Goal: Information Seeking & Learning: Learn about a topic

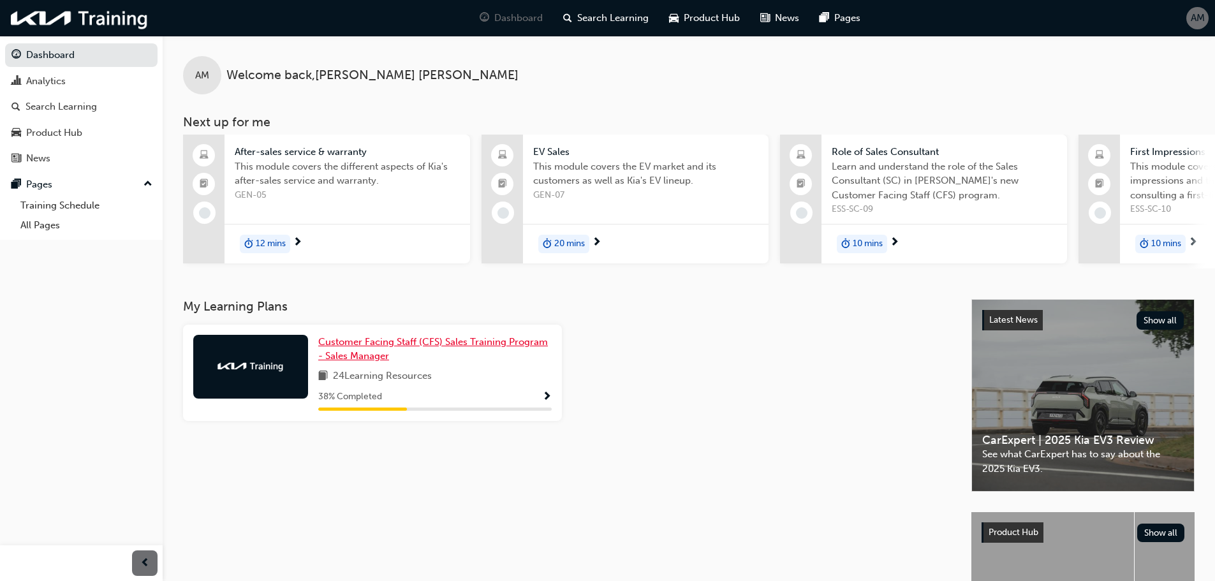
click at [422, 345] on span "Customer Facing Staff (CFS) Sales Training Program - Sales Manager" at bounding box center [433, 349] width 230 height 26
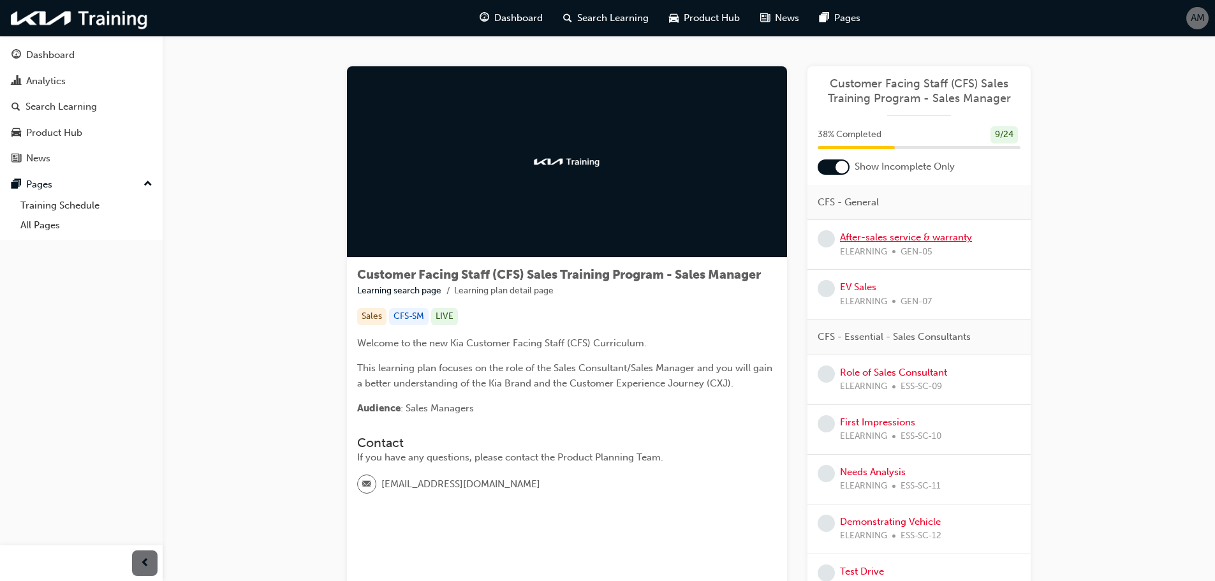
click at [881, 239] on link "After-sales service & warranty" at bounding box center [906, 237] width 132 height 11
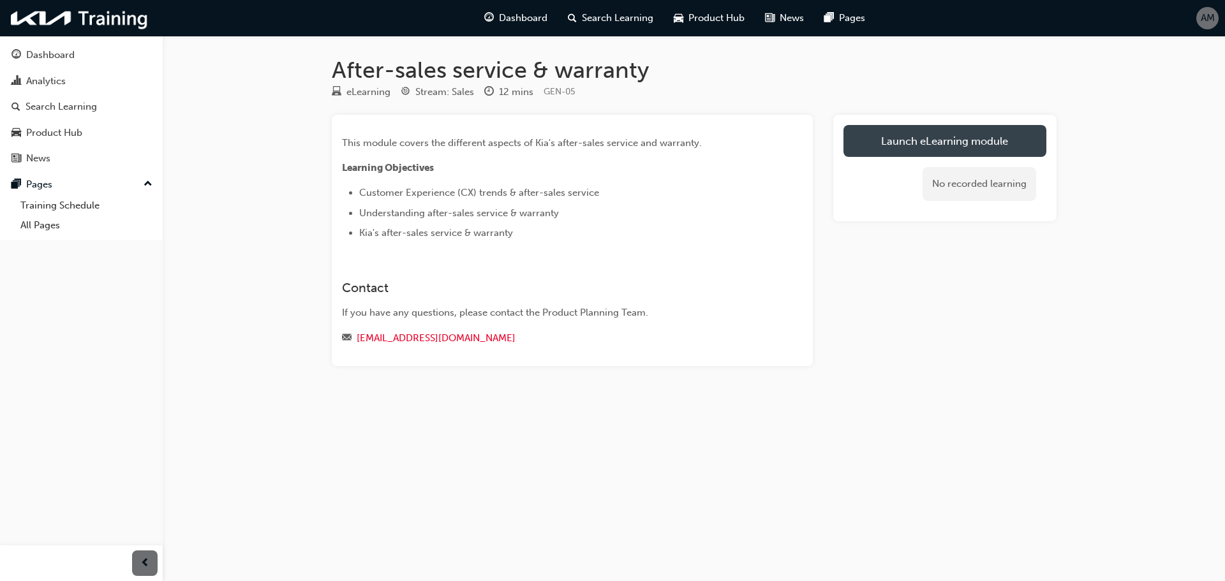
click at [908, 147] on link "Launch eLearning module" at bounding box center [944, 141] width 203 height 32
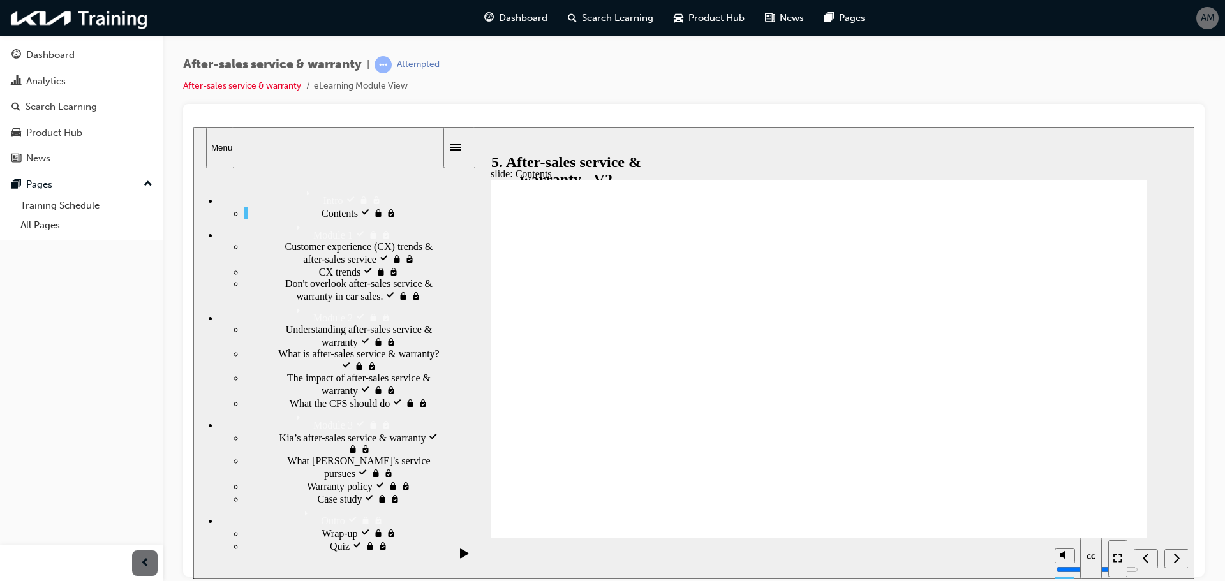
click at [983, 141] on div "slide: Contents Rectangle 1 1. Customer experience (CX) trends & after-sales se…" at bounding box center [693, 352] width 1001 height 452
click at [1121, 562] on icon "Enter full-screen (Ctrl+Alt+F)" at bounding box center [1117, 557] width 9 height 9
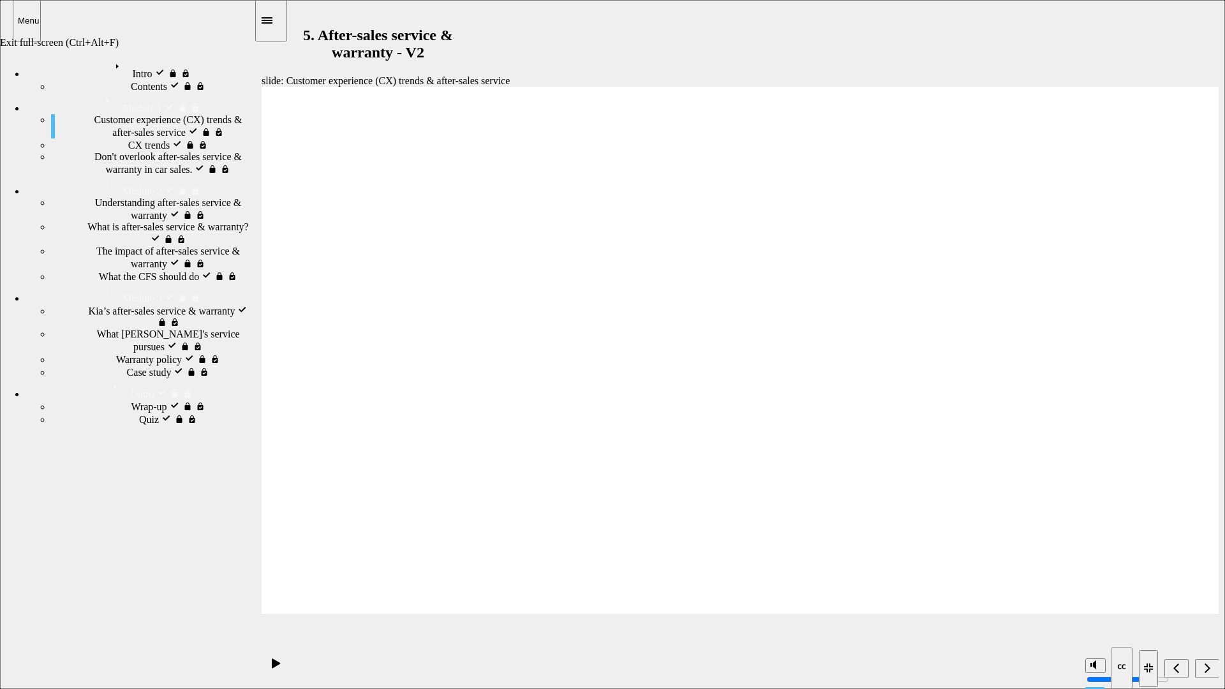
click at [1148, 580] on icon "Exit full-screen (Ctrl+Alt+F)" at bounding box center [1149, 667] width 10 height 9
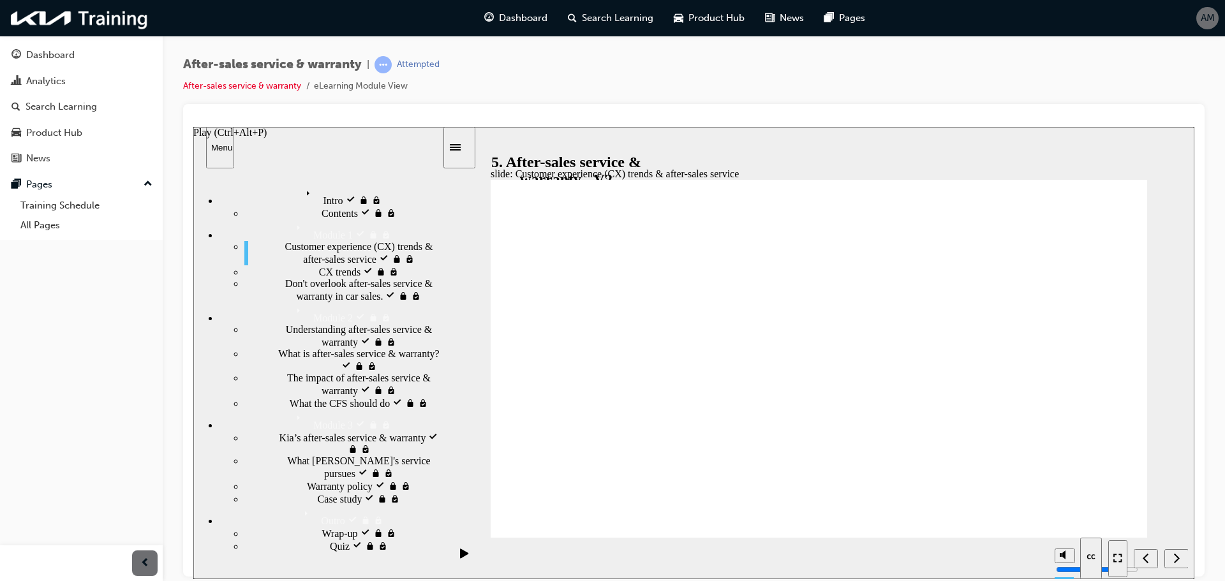
click at [461, 557] on icon "Play (Ctrl+Alt+P)" at bounding box center [464, 553] width 8 height 10
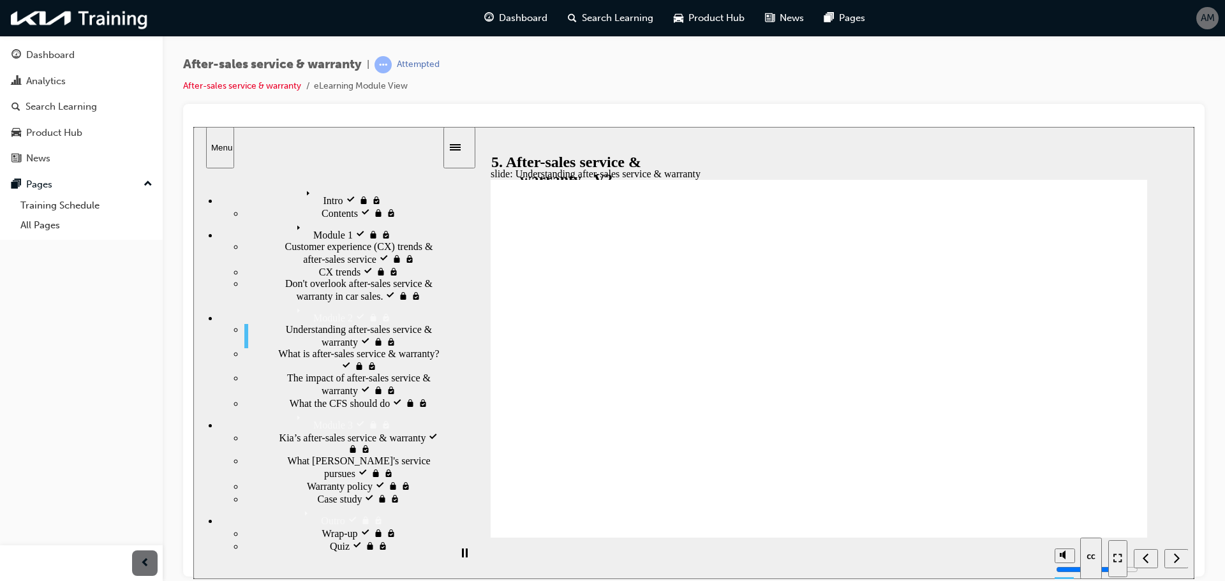
scroll to position [24, 0]
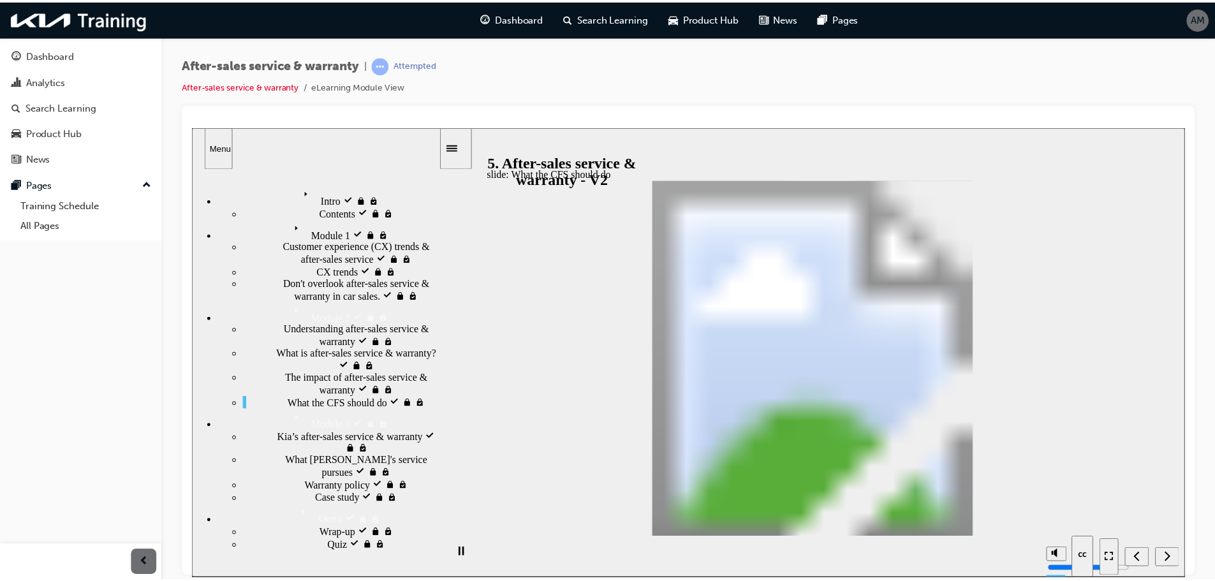
scroll to position [0, 0]
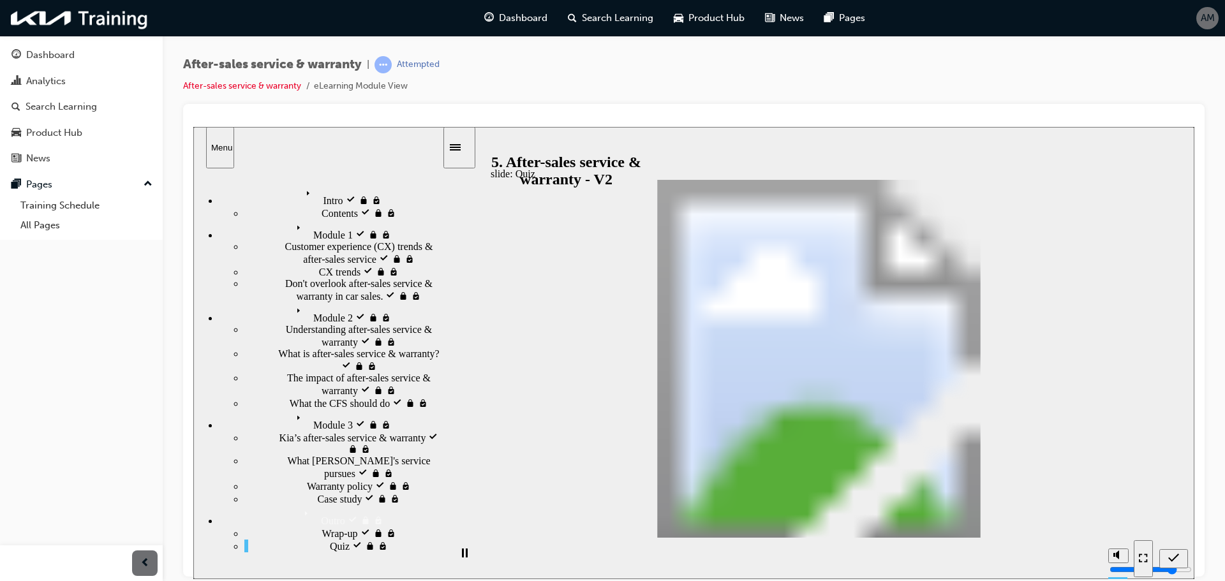
drag, startPoint x: 1042, startPoint y: 333, endPoint x: 700, endPoint y: 393, distance: 347.7
drag, startPoint x: 1069, startPoint y: 367, endPoint x: 664, endPoint y: 408, distance: 407.0
drag, startPoint x: 1029, startPoint y: 462, endPoint x: 836, endPoint y: 383, distance: 209.0
drag, startPoint x: 1005, startPoint y: 405, endPoint x: 790, endPoint y: 391, distance: 215.4
drag, startPoint x: 934, startPoint y: 433, endPoint x: 818, endPoint y: 422, distance: 115.9
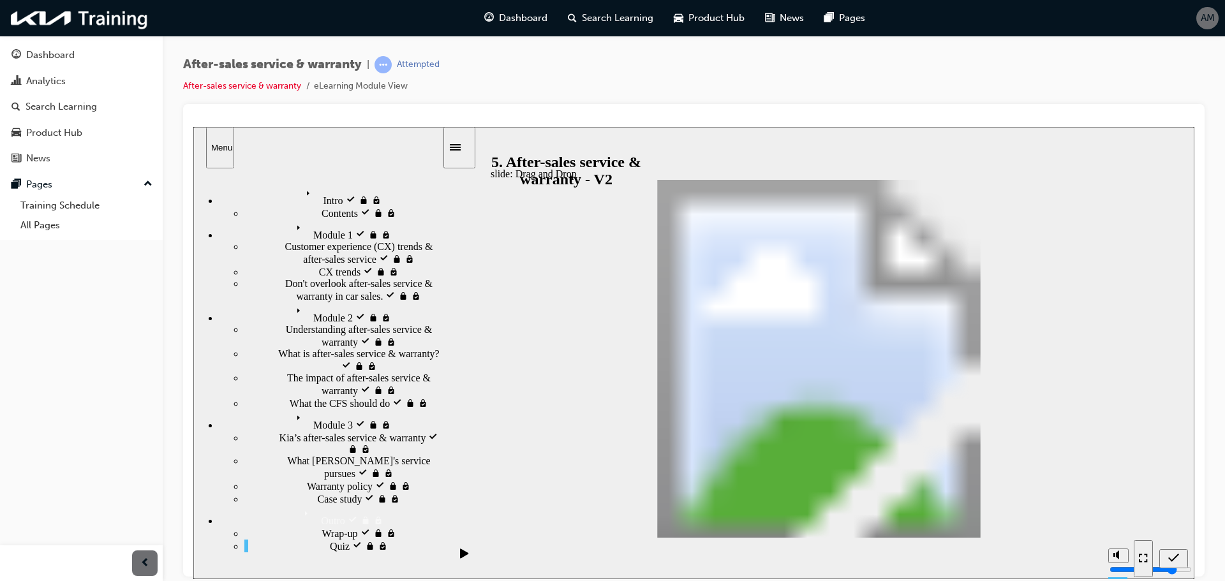
drag, startPoint x: 934, startPoint y: 353, endPoint x: 689, endPoint y: 340, distance: 245.2
drag, startPoint x: 928, startPoint y: 393, endPoint x: 656, endPoint y: 389, distance: 272.4
drag, startPoint x: 888, startPoint y: 478, endPoint x: 710, endPoint y: 431, distance: 184.7
radio input "true"
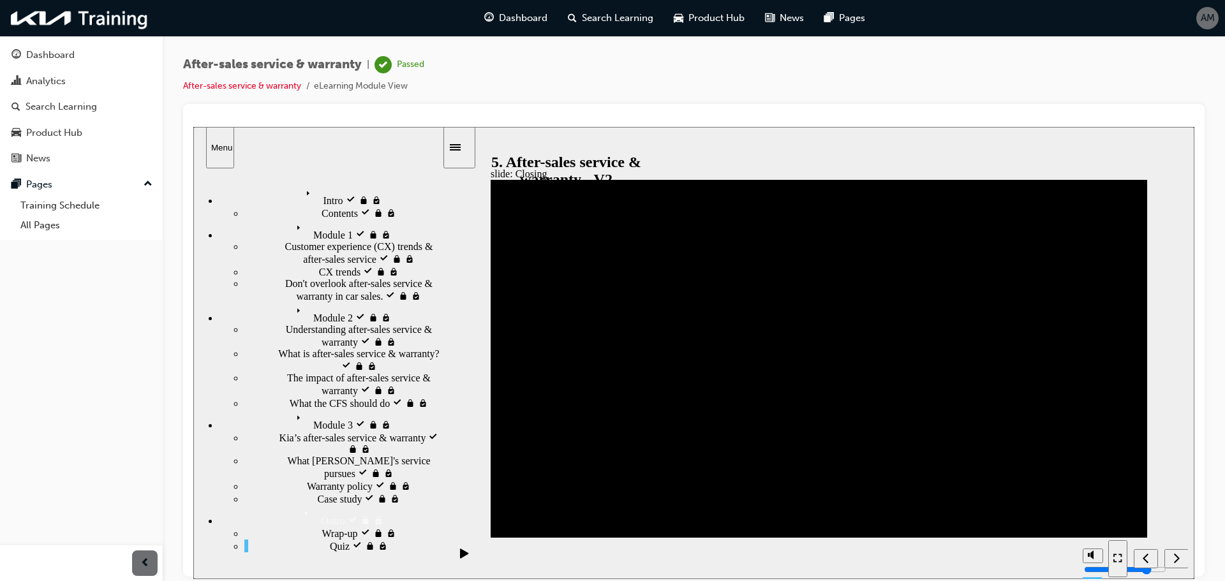
click at [1175, 553] on icon "Next (Ctrl+Alt+Period)" at bounding box center [1176, 557] width 6 height 11
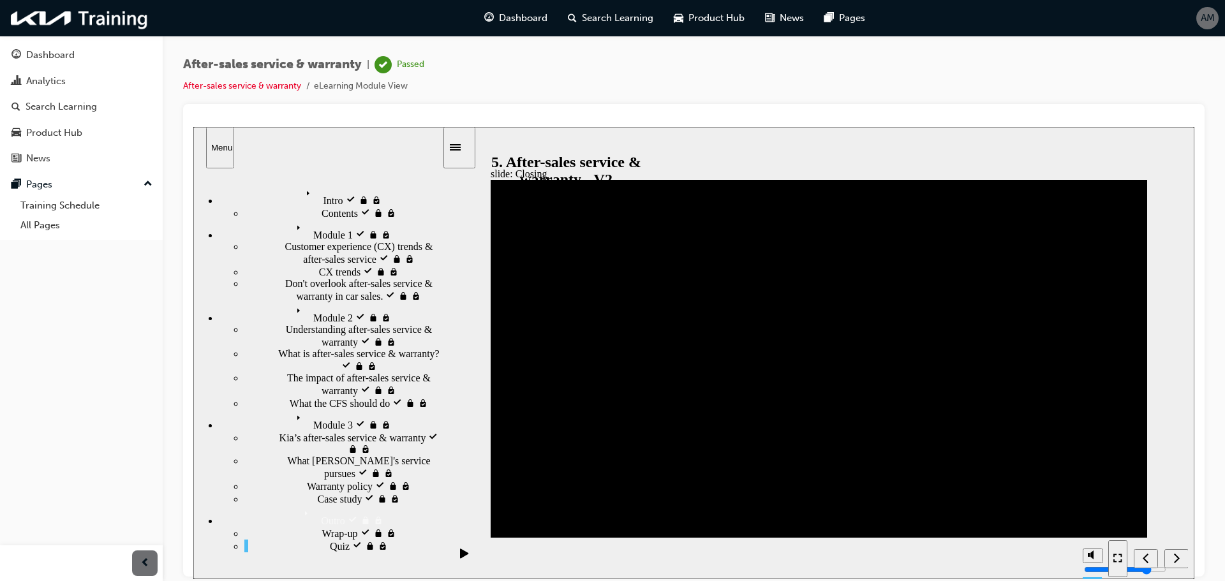
click at [315, 51] on div "After-sales service & warranty | Passed After-sales service & warranty eLearnin…" at bounding box center [694, 292] width 1062 height 513
drag, startPoint x: 293, startPoint y: 65, endPoint x: 272, endPoint y: 70, distance: 20.9
click at [293, 65] on span "After-sales service & warranty" at bounding box center [272, 64] width 179 height 15
drag, startPoint x: 91, startPoint y: 68, endPoint x: 92, endPoint y: 57, distance: 10.9
click at [92, 57] on button "Dashboard Analytics Search Learning Product Hub News Pages" at bounding box center [81, 107] width 152 height 132
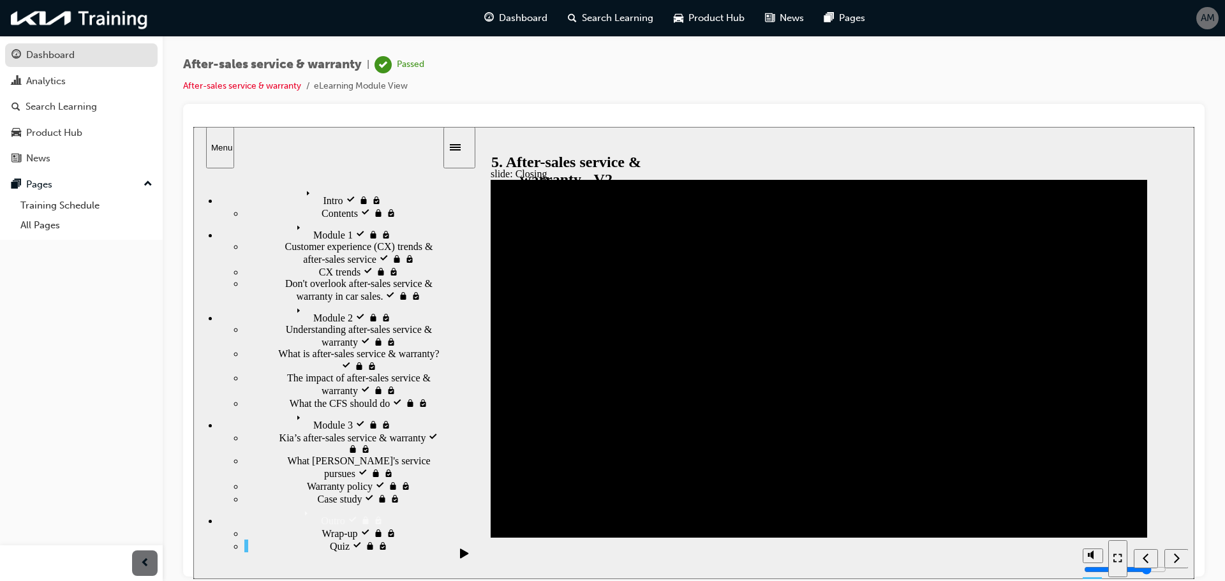
click at [92, 58] on div "Dashboard" at bounding box center [81, 55] width 140 height 16
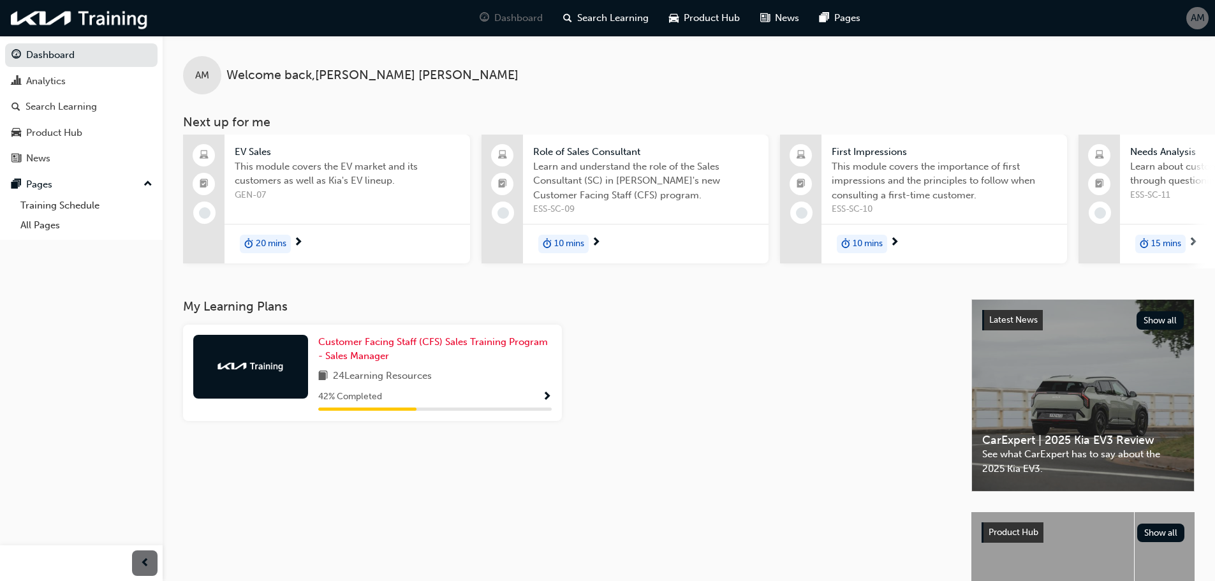
drag, startPoint x: 185, startPoint y: 70, endPoint x: 615, endPoint y: 343, distance: 510.1
drag, startPoint x: 615, startPoint y: 343, endPoint x: 448, endPoint y: 343, distance: 167.7
click at [448, 343] on span "Customer Facing Staff (CFS) Sales Training Program - Sales Manager" at bounding box center [433, 349] width 230 height 26
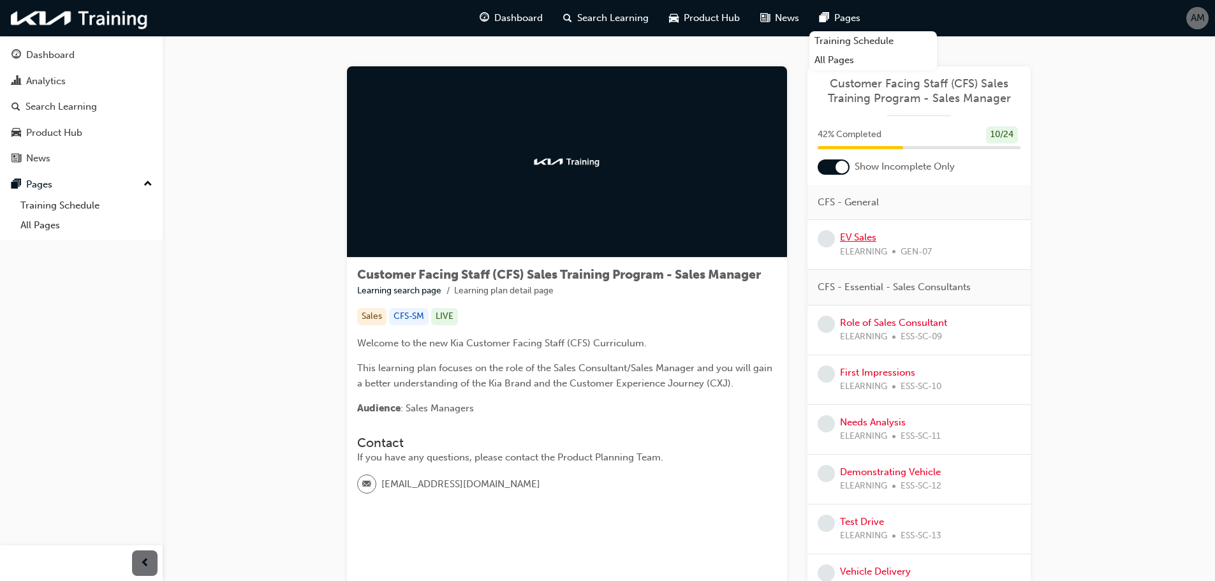
click at [857, 239] on link "EV Sales" at bounding box center [858, 237] width 36 height 11
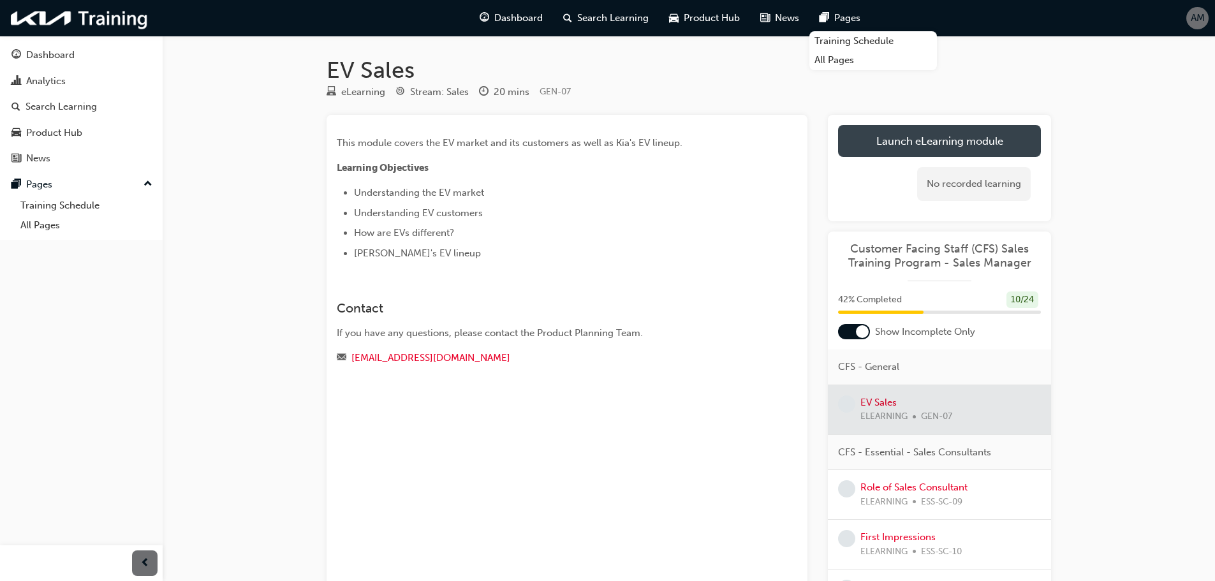
click at [931, 129] on link "Launch eLearning module" at bounding box center [939, 141] width 203 height 32
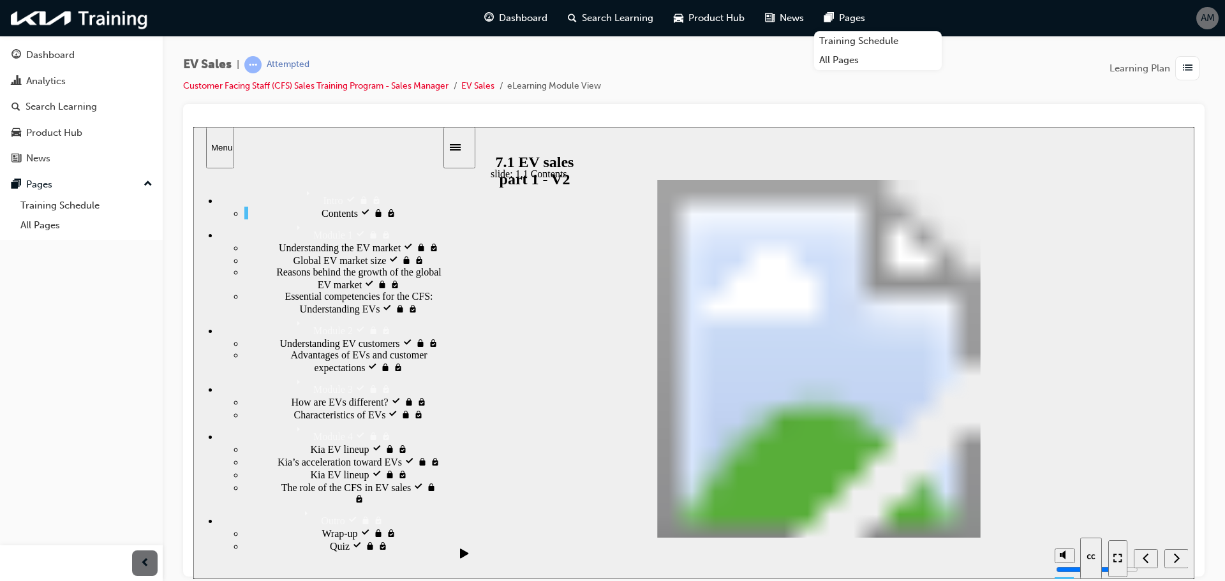
click at [461, 558] on icon "Play (Ctrl+Alt+P)" at bounding box center [464, 553] width 9 height 10
click at [1177, 558] on icon "Next (Ctrl+Alt+Period)" at bounding box center [1176, 557] width 6 height 11
click at [1172, 559] on nav "slide navigation" at bounding box center [1148, 557] width 80 height 41
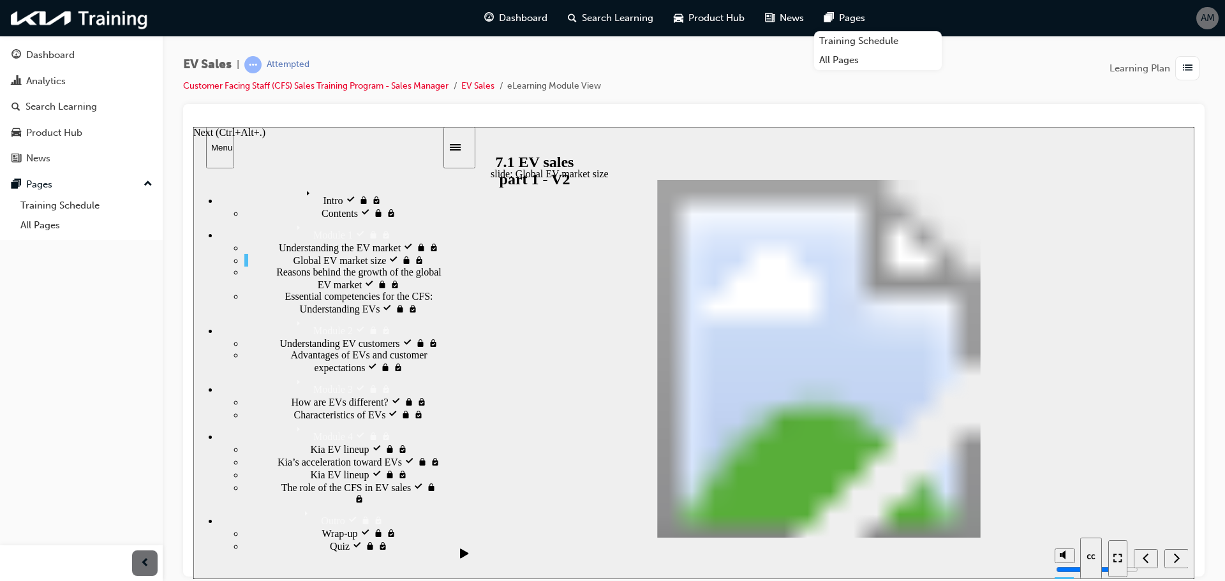
click at [1169, 560] on div "Next (Ctrl+Alt+Period)" at bounding box center [1176, 558] width 14 height 13
click at [1174, 555] on nav "slide navigation" at bounding box center [1148, 557] width 80 height 41
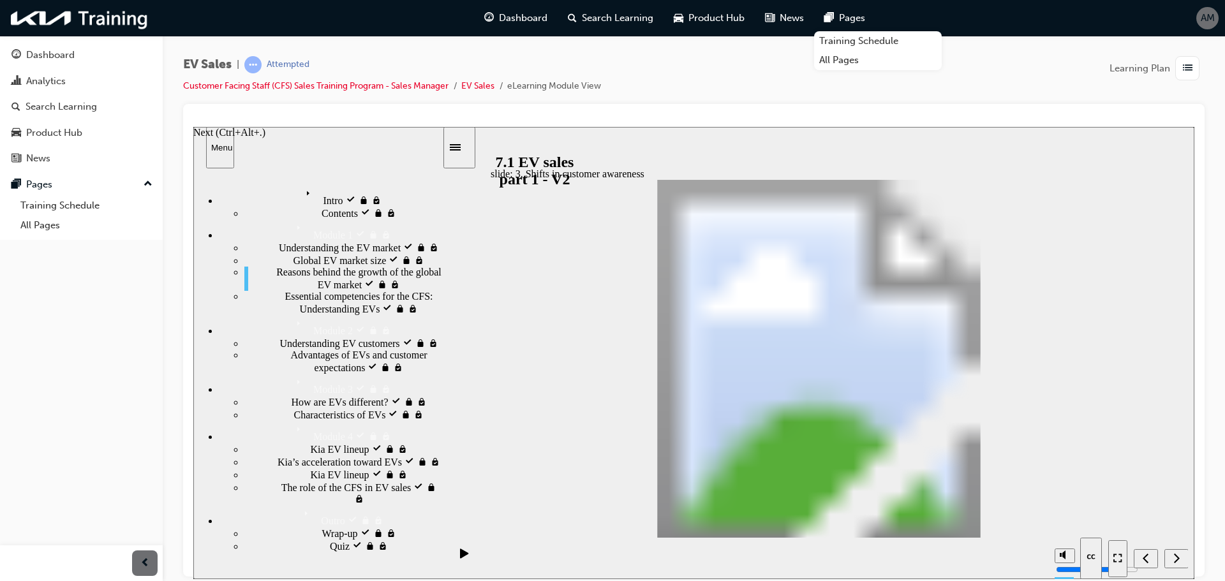
click at [1182, 559] on div "Next (Ctrl+Alt+Period)" at bounding box center [1176, 558] width 14 height 13
click at [1180, 558] on div "Next (Ctrl+Alt+Period)" at bounding box center [1176, 558] width 14 height 13
click at [317, 138] on div "Enter full-screen (Ctrl+Alt+F)" at bounding box center [255, 131] width 124 height 11
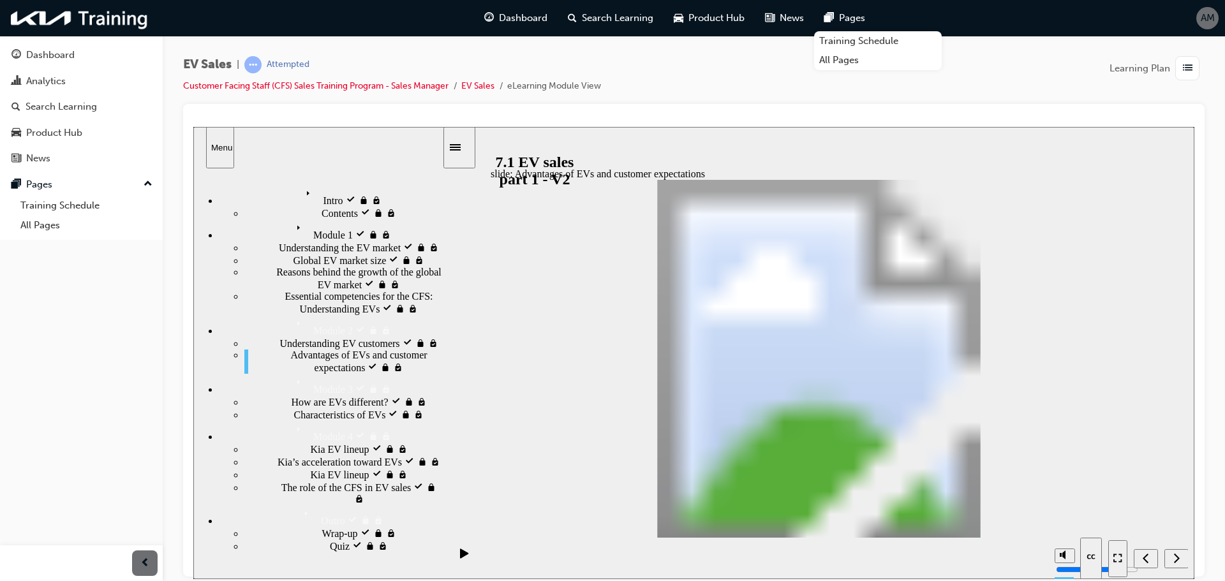
click at [1179, 557] on icon "Next (Ctrl+Alt+Period)" at bounding box center [1176, 557] width 6 height 11
click at [1169, 557] on div "Next (Ctrl+Alt+Period)" at bounding box center [1176, 558] width 14 height 13
click at [1180, 558] on div "Next (Ctrl+Alt+Period)" at bounding box center [1176, 558] width 14 height 13
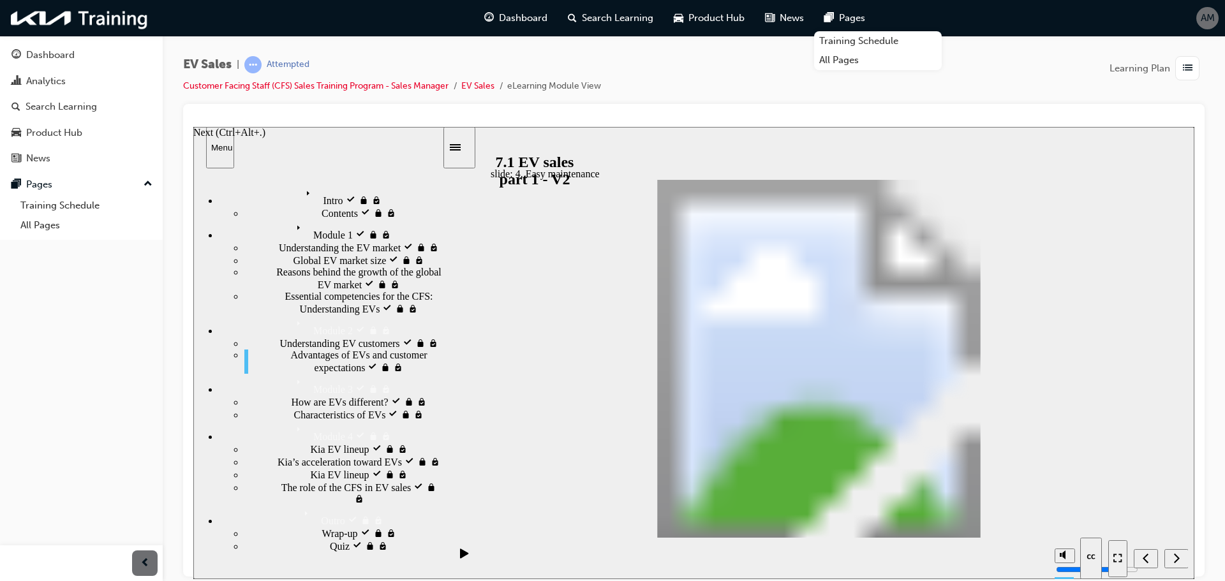
click at [1172, 554] on div "Next (Ctrl+Alt+Period)" at bounding box center [1176, 558] width 14 height 13
click at [1174, 558] on icon "Next (Ctrl+Alt+Period)" at bounding box center [1176, 557] width 6 height 11
click at [1174, 561] on icon "Next (Ctrl+Alt+Period)" at bounding box center [1177, 557] width 6 height 10
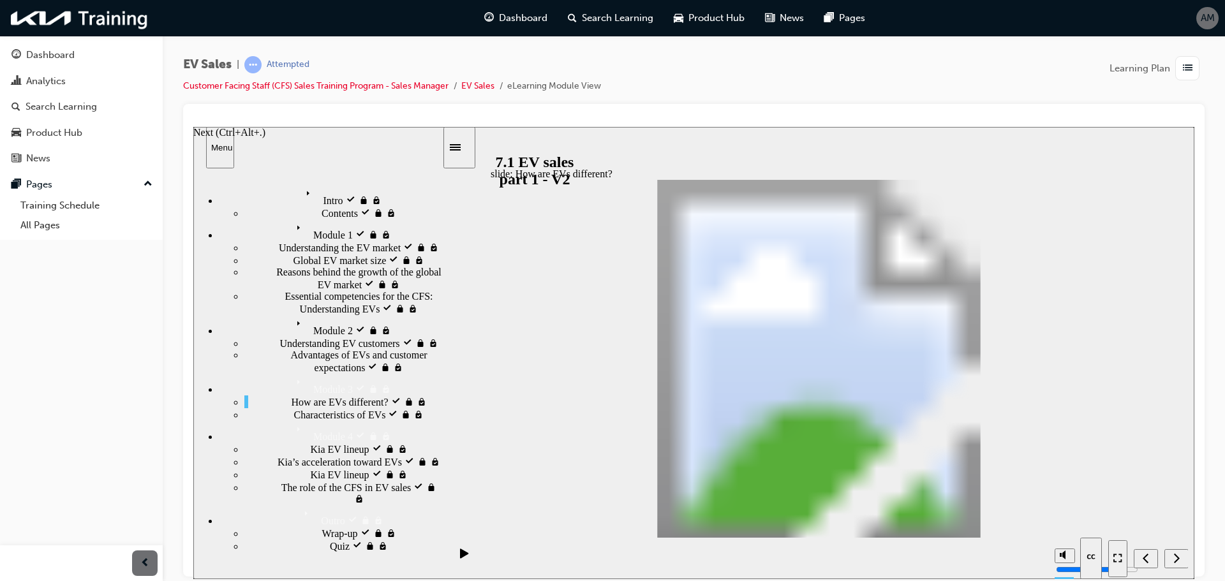
click at [1183, 559] on div "Next (Ctrl+Alt+Period)" at bounding box center [1176, 558] width 14 height 13
click at [1188, 553] on section "Playback Speed 2 1.75" at bounding box center [818, 557] width 751 height 41
click at [1179, 554] on div "Next (Ctrl+Alt+Period)" at bounding box center [1176, 558] width 14 height 13
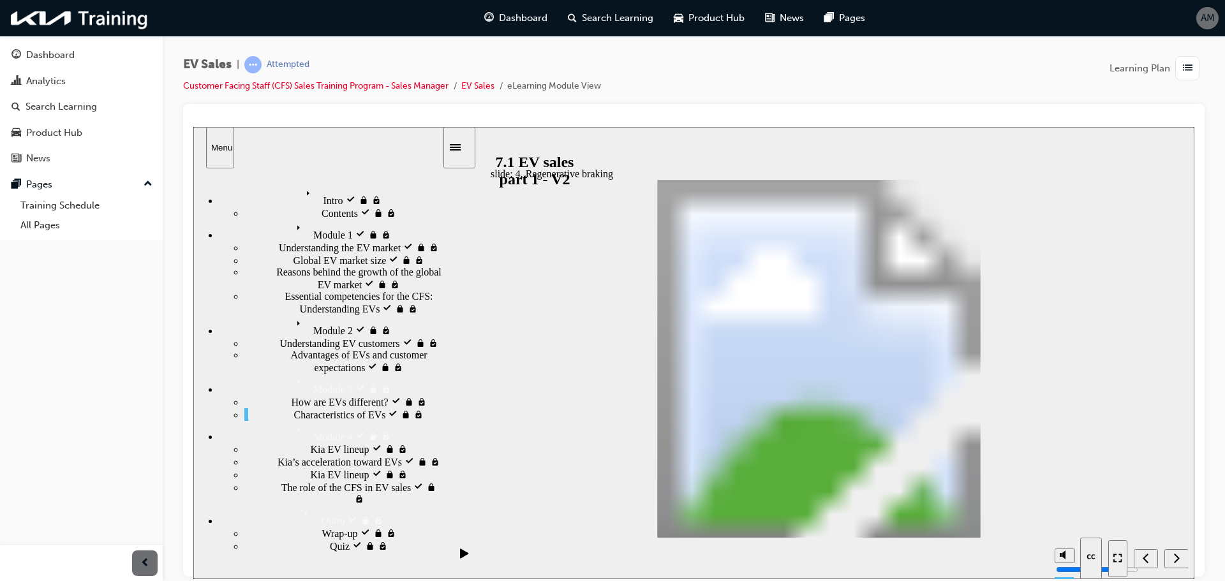
click at [1175, 557] on nav "slide navigation" at bounding box center [1148, 557] width 80 height 41
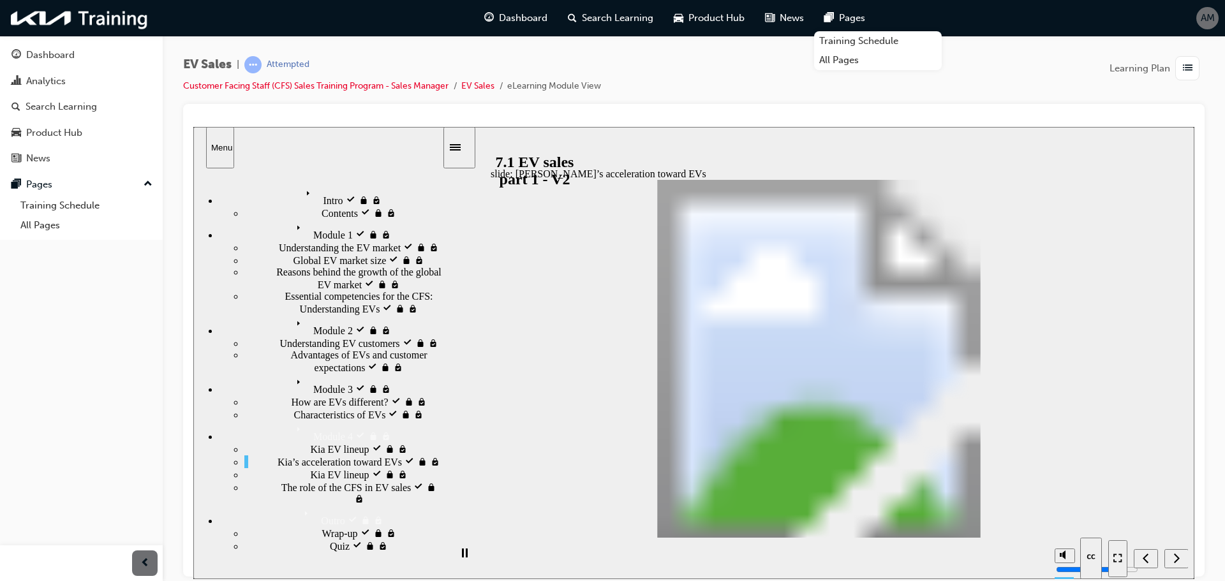
click at [1174, 554] on nav "slide navigation" at bounding box center [1148, 557] width 80 height 41
click at [1177, 559] on nav "slide navigation" at bounding box center [1148, 557] width 80 height 41
click at [309, 138] on div "Show captions (Ctrl+Alt+C)" at bounding box center [251, 131] width 116 height 11
click at [1179, 560] on div "Next (Ctrl+Alt+Period)" at bounding box center [1176, 558] width 14 height 13
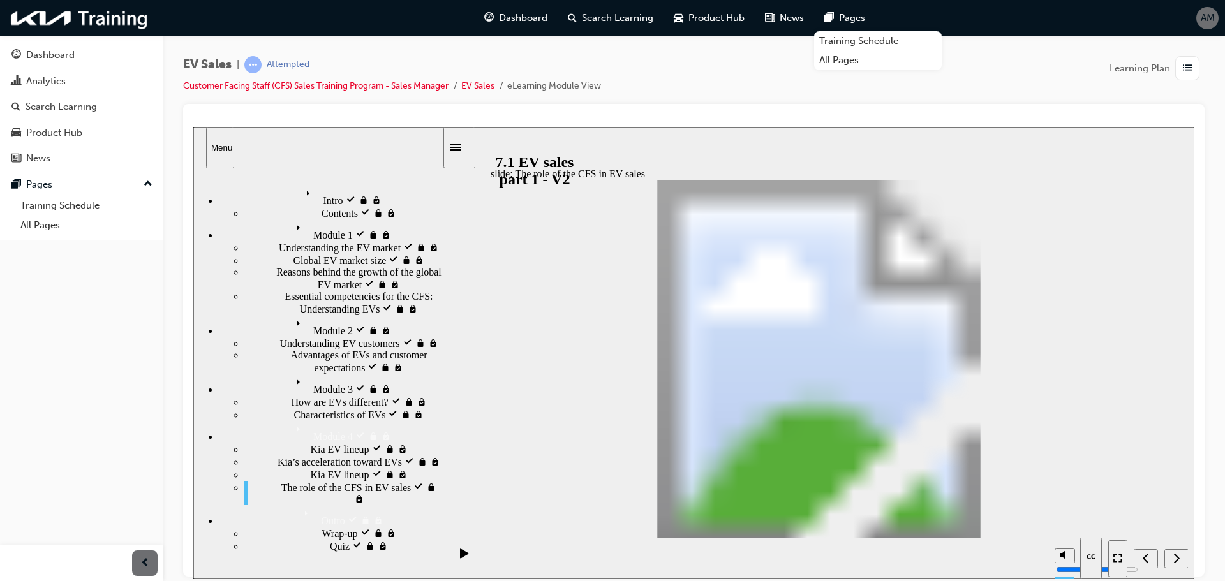
drag, startPoint x: 1101, startPoint y: 525, endPoint x: 1045, endPoint y: 472, distance: 77.2
click at [1180, 556] on div "Next (Ctrl+Alt+Period)" at bounding box center [1176, 558] width 14 height 13
radio input "true"
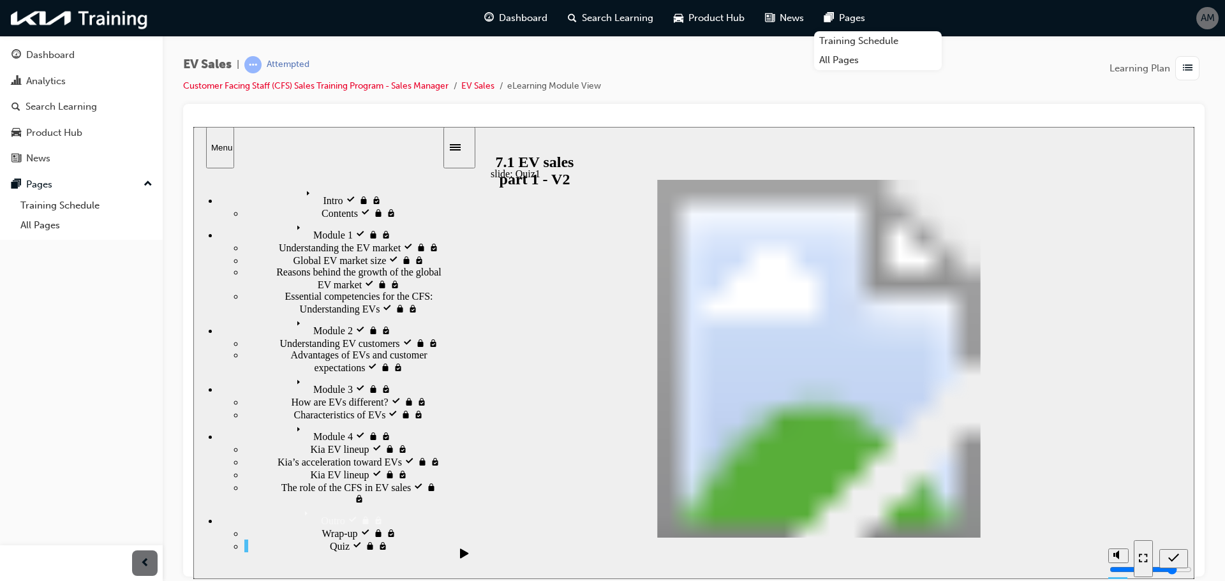
radio input "true"
drag, startPoint x: 966, startPoint y: 303, endPoint x: 617, endPoint y: 374, distance: 356.6
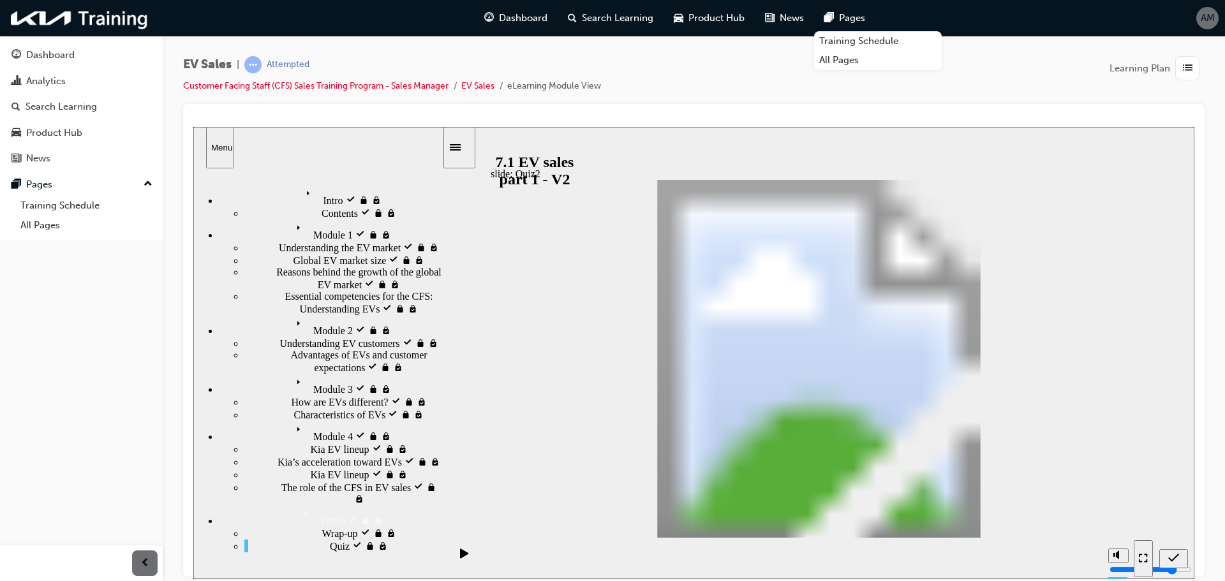
drag, startPoint x: 981, startPoint y: 364, endPoint x: 622, endPoint y: 401, distance: 360.4
drag, startPoint x: 1000, startPoint y: 399, endPoint x: 598, endPoint y: 416, distance: 402.8
drag, startPoint x: 971, startPoint y: 331, endPoint x: 616, endPoint y: 415, distance: 364.3
drag, startPoint x: 1044, startPoint y: 422, endPoint x: 947, endPoint y: 433, distance: 97.6
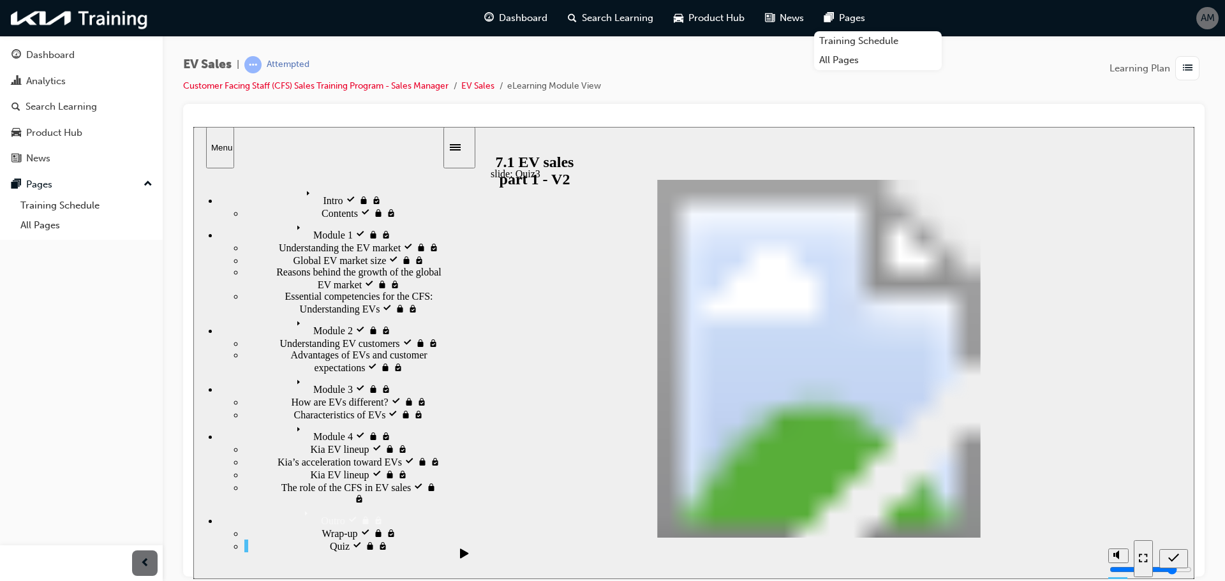
radio input "true"
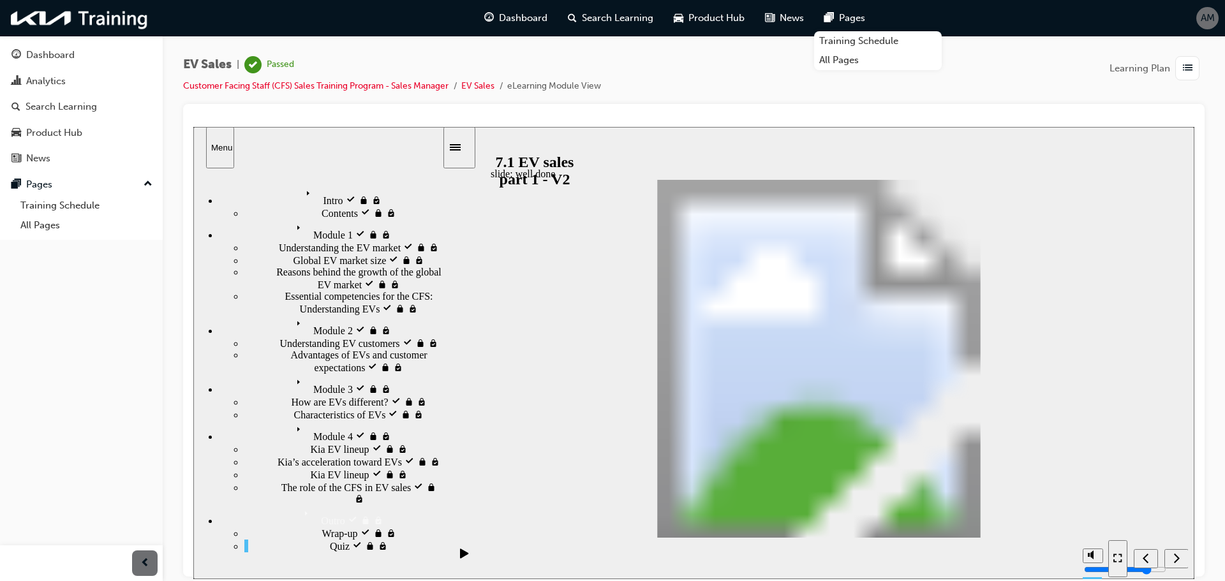
click at [59, 56] on div "Dashboard" at bounding box center [50, 55] width 48 height 15
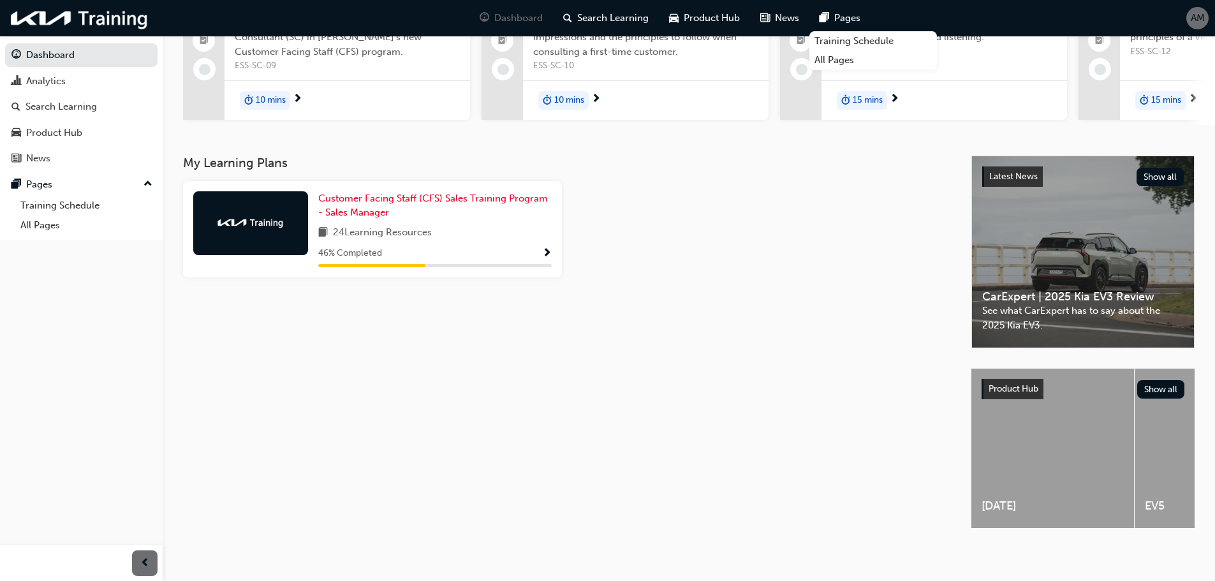
scroll to position [156, 0]
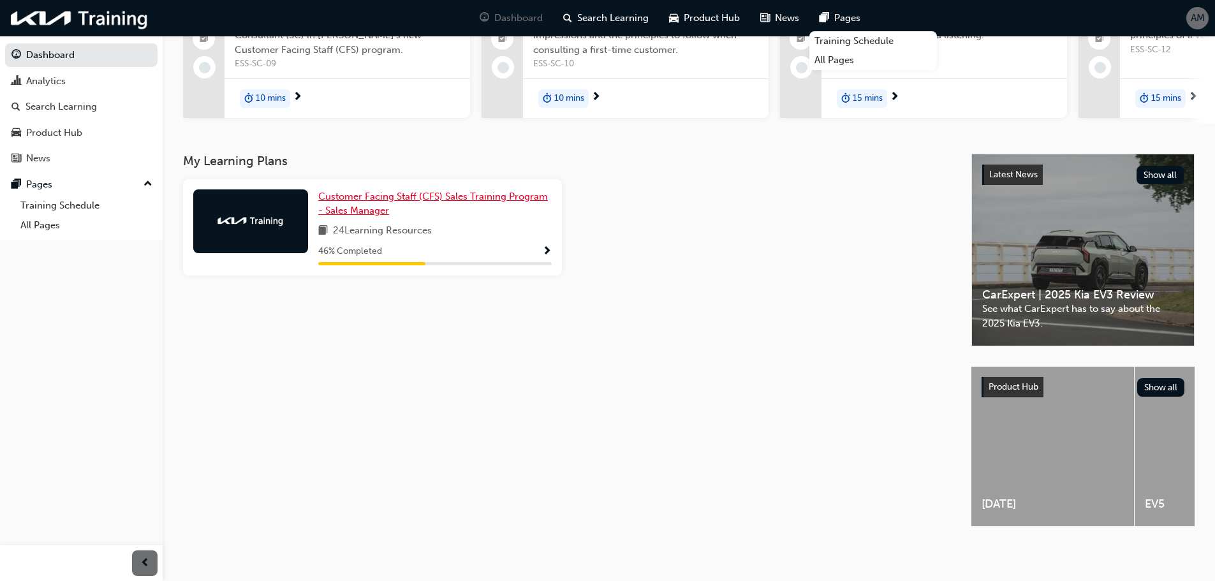
click at [382, 198] on link "Customer Facing Staff (CFS) Sales Training Program - Sales Manager" at bounding box center [434, 203] width 233 height 29
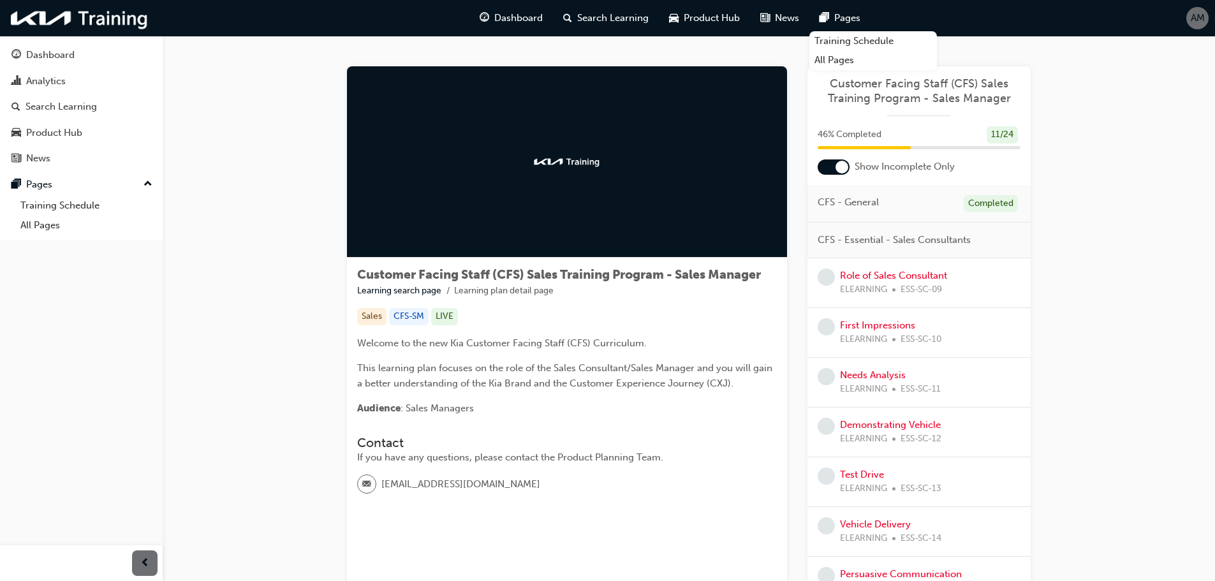
click at [888, 291] on div "ELEARNING ESS-SC-09" at bounding box center [893, 290] width 107 height 15
click at [871, 273] on link "Role of Sales Consultant" at bounding box center [893, 275] width 107 height 11
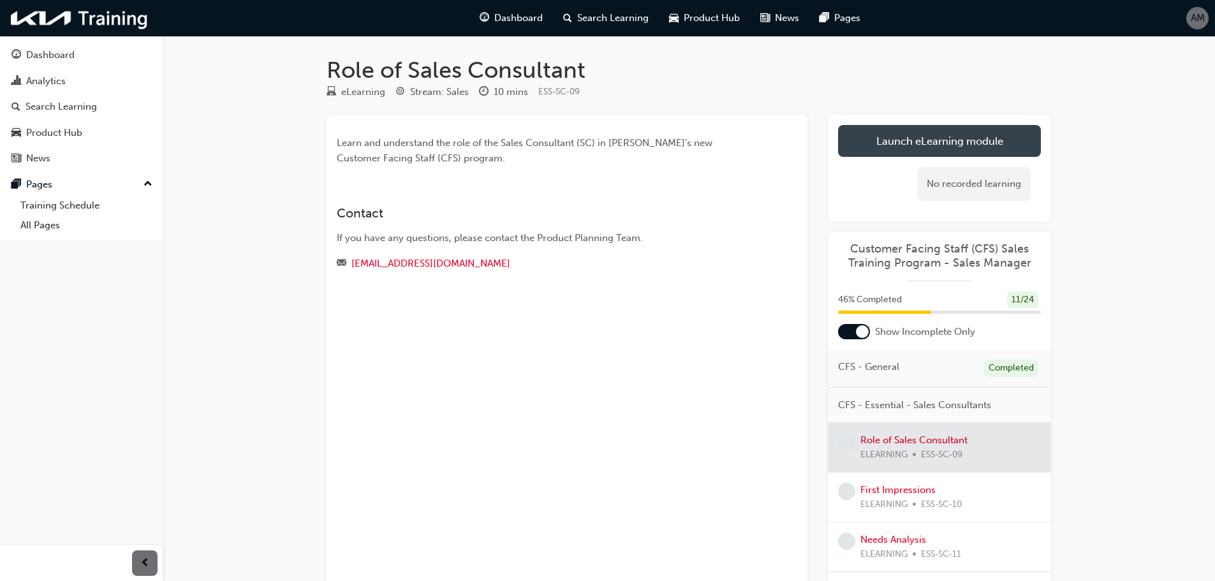
click at [897, 148] on link "Launch eLearning module" at bounding box center [939, 141] width 203 height 32
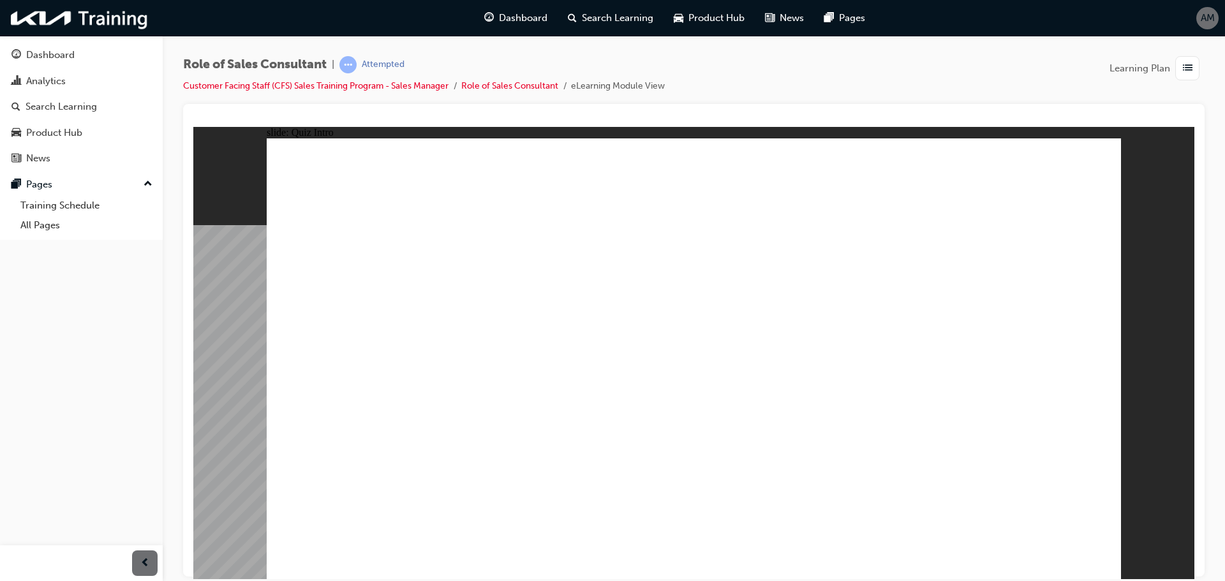
checkbox input "true"
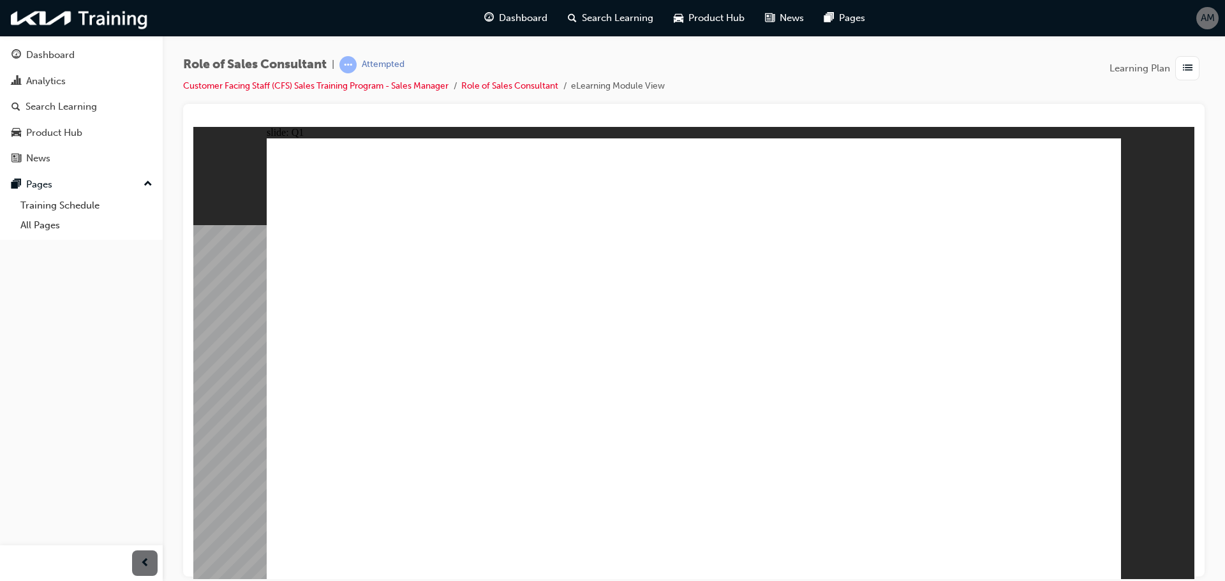
radio input "true"
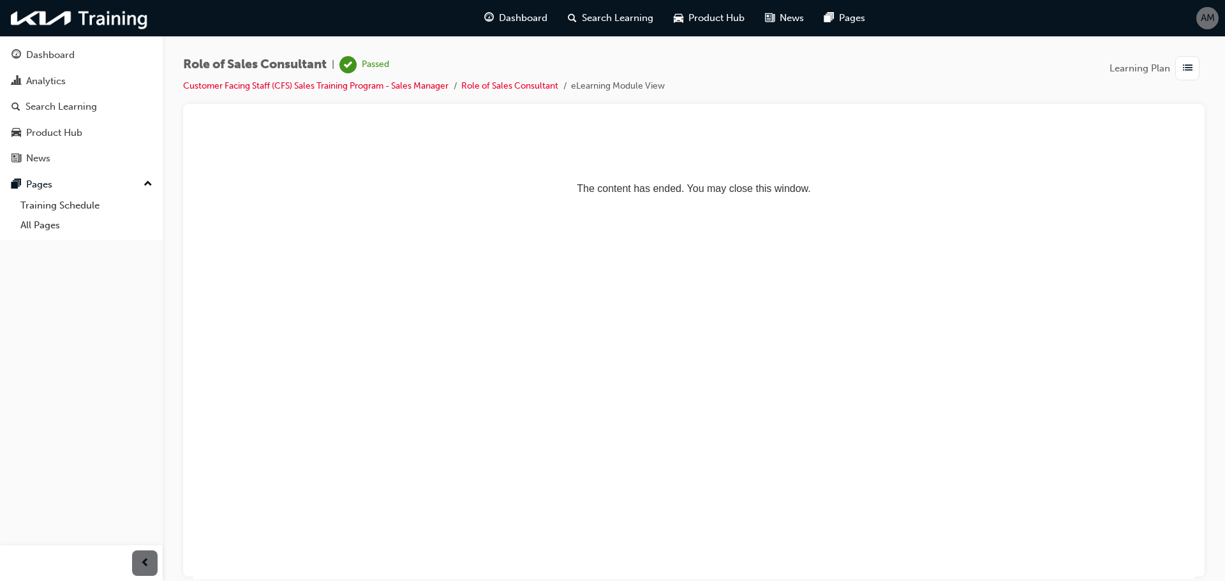
click at [1198, 70] on div "button" at bounding box center [1187, 68] width 24 height 24
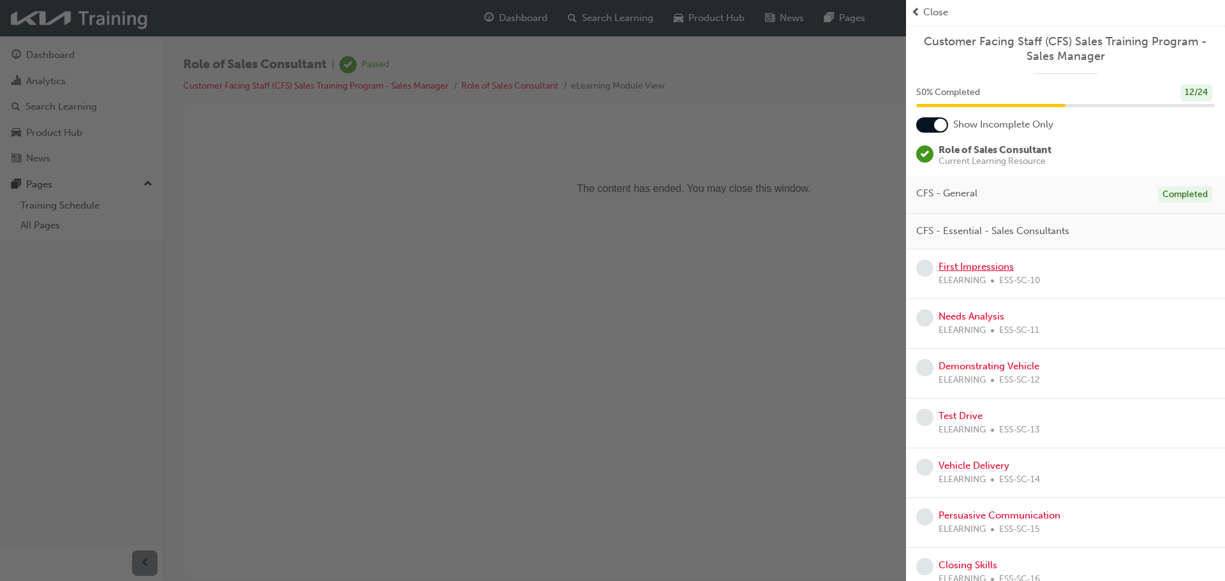
click at [961, 262] on link "First Impressions" at bounding box center [975, 266] width 75 height 11
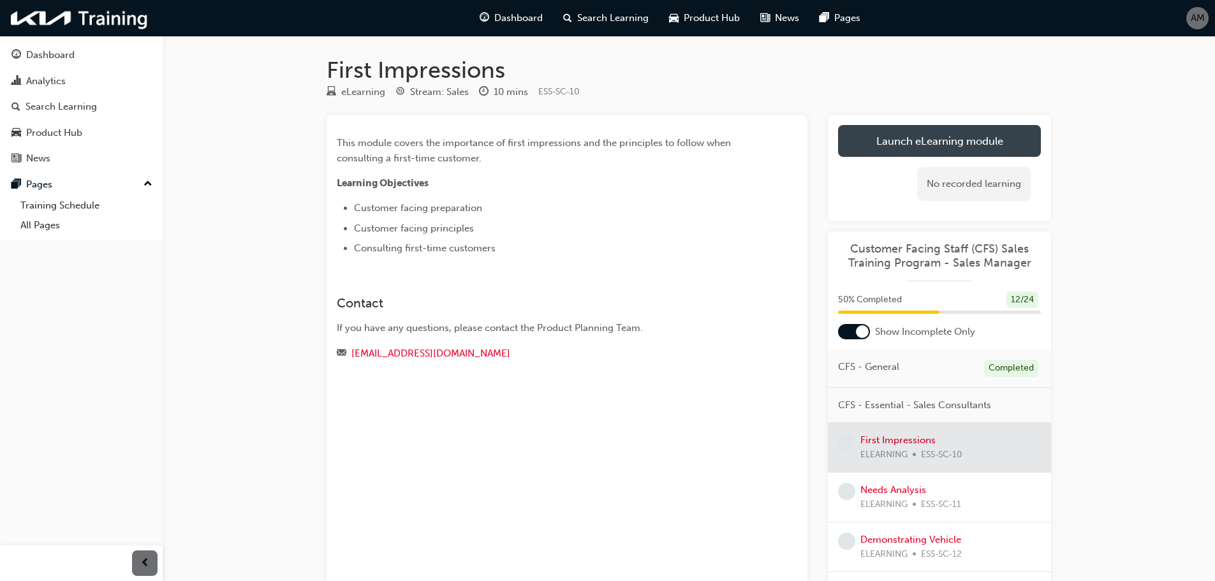
click at [906, 149] on link "Launch eLearning module" at bounding box center [939, 141] width 203 height 32
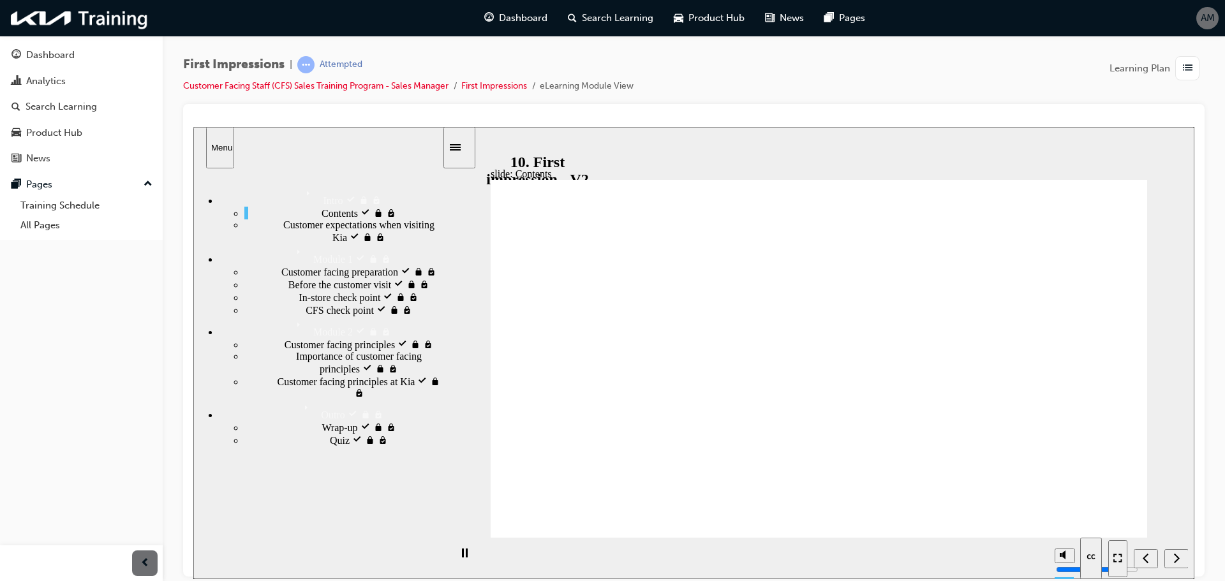
drag, startPoint x: 1119, startPoint y: 528, endPoint x: 1127, endPoint y: 535, distance: 10.4
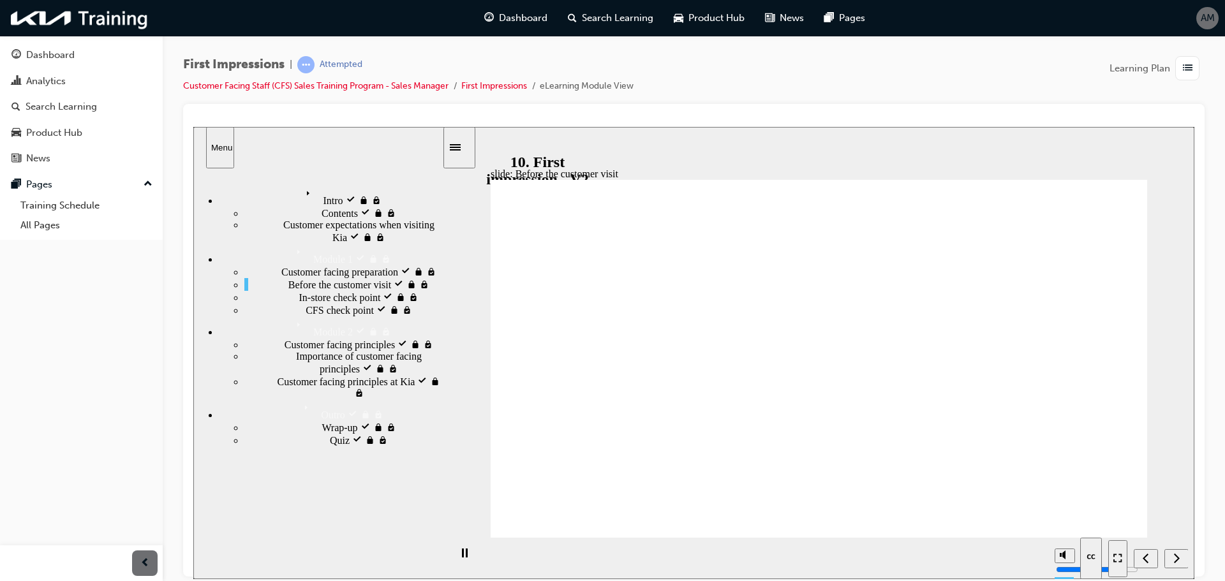
click at [1172, 554] on nav "slide navigation" at bounding box center [1148, 557] width 80 height 41
click at [1171, 555] on div "Next (Ctrl+Alt+Period)" at bounding box center [1176, 558] width 14 height 13
click at [1171, 561] on nav "slide navigation" at bounding box center [1148, 557] width 80 height 41
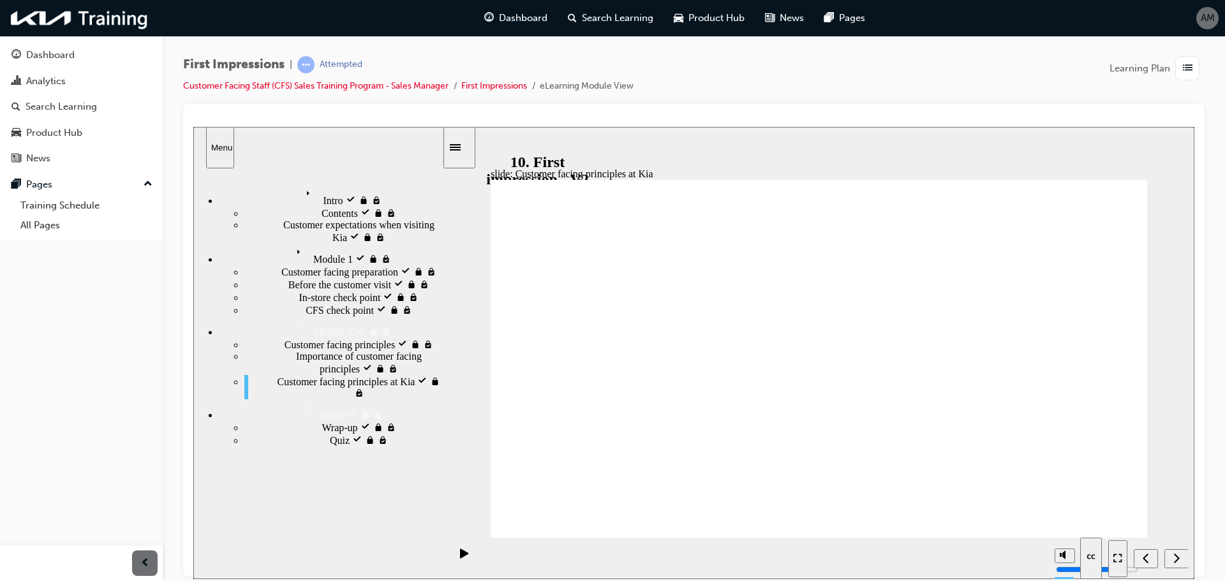
drag, startPoint x: 1079, startPoint y: 527, endPoint x: 1068, endPoint y: 521, distance: 12.3
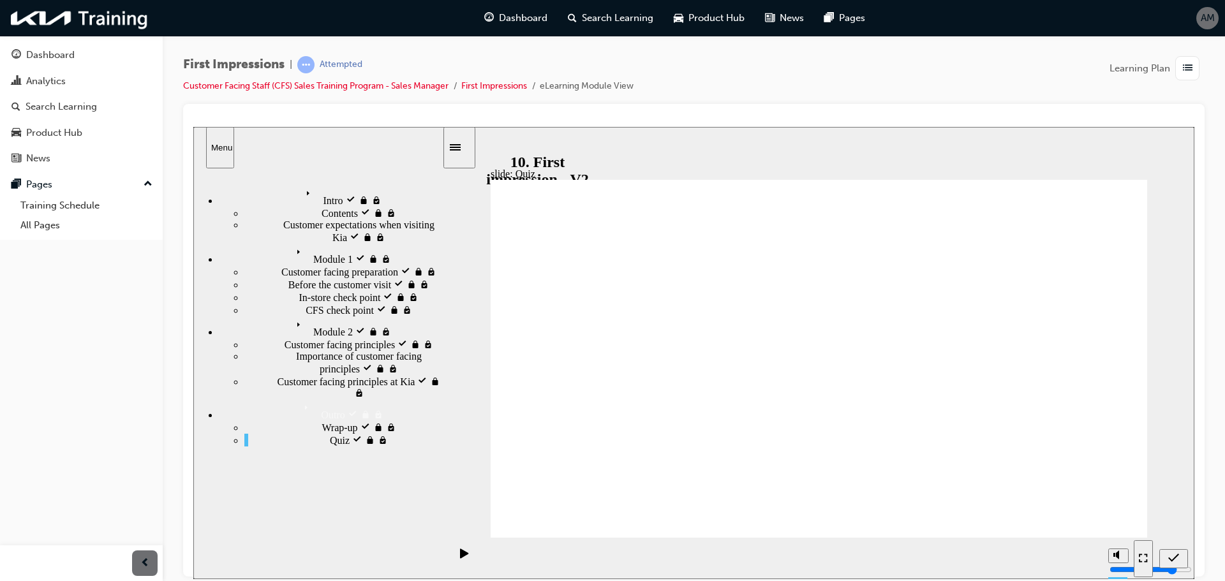
radio input "false"
radio input "true"
drag, startPoint x: 661, startPoint y: 307, endPoint x: 652, endPoint y: 311, distance: 10.6
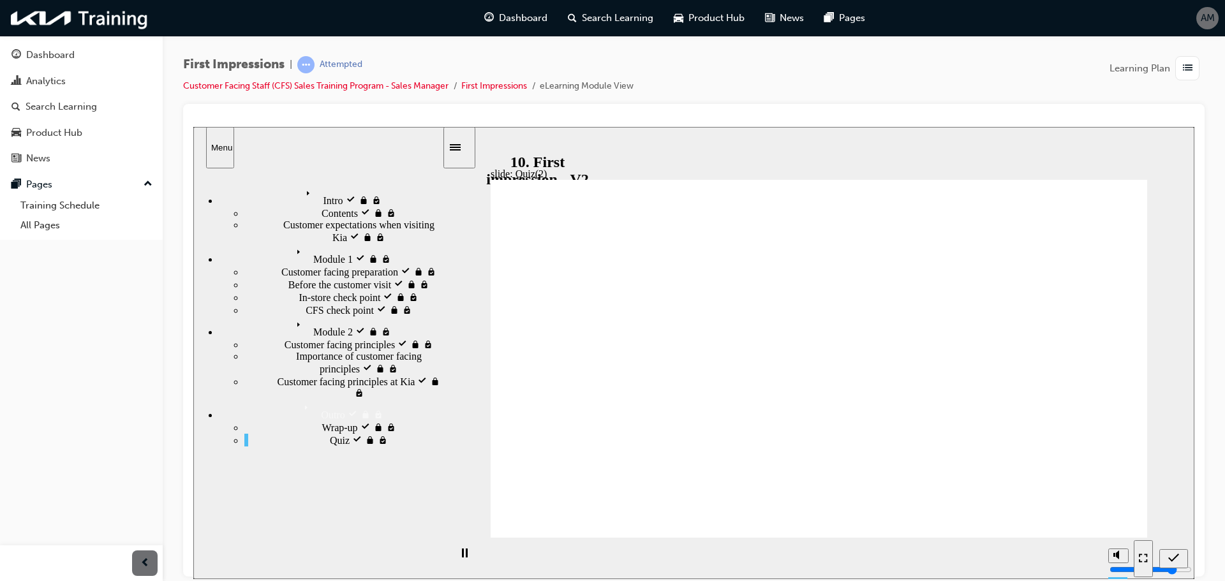
radio input "true"
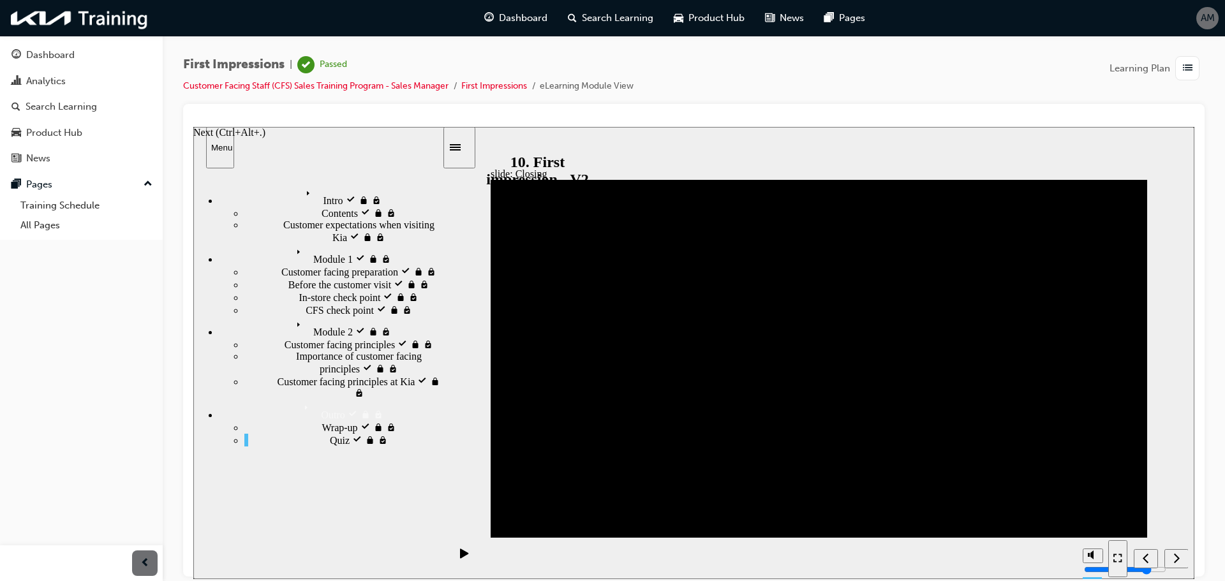
click at [1179, 556] on icon "Next (Ctrl+Alt+Period)" at bounding box center [1176, 557] width 6 height 11
click at [1180, 65] on div "button" at bounding box center [1187, 68] width 24 height 24
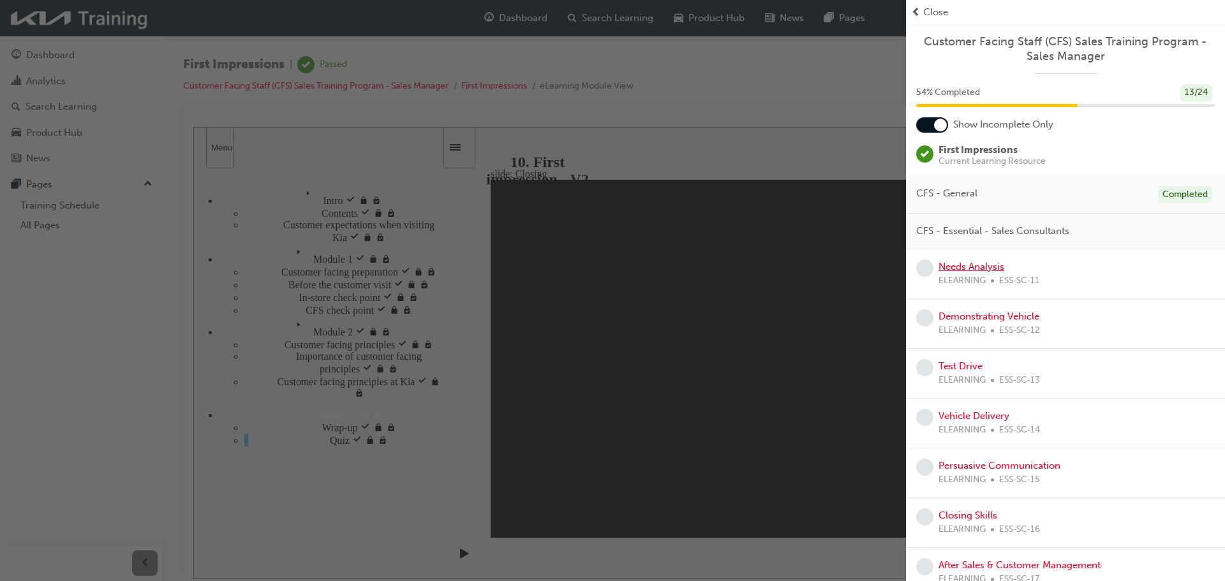
click at [973, 263] on link "Needs Analysis" at bounding box center [971, 266] width 66 height 11
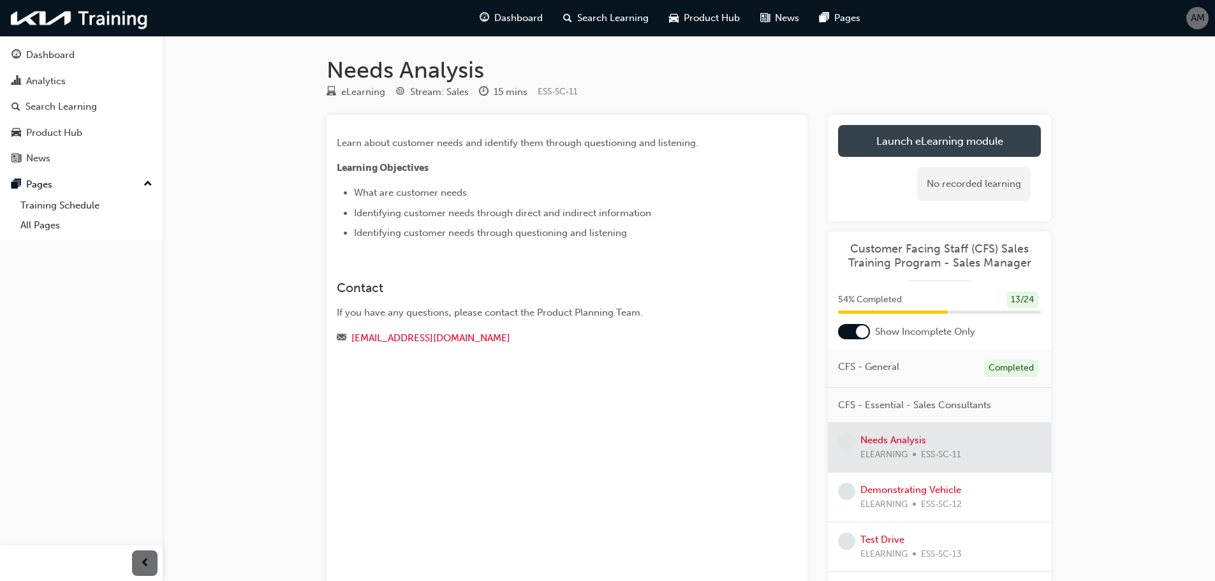
click at [918, 153] on link "Launch eLearning module" at bounding box center [939, 141] width 203 height 32
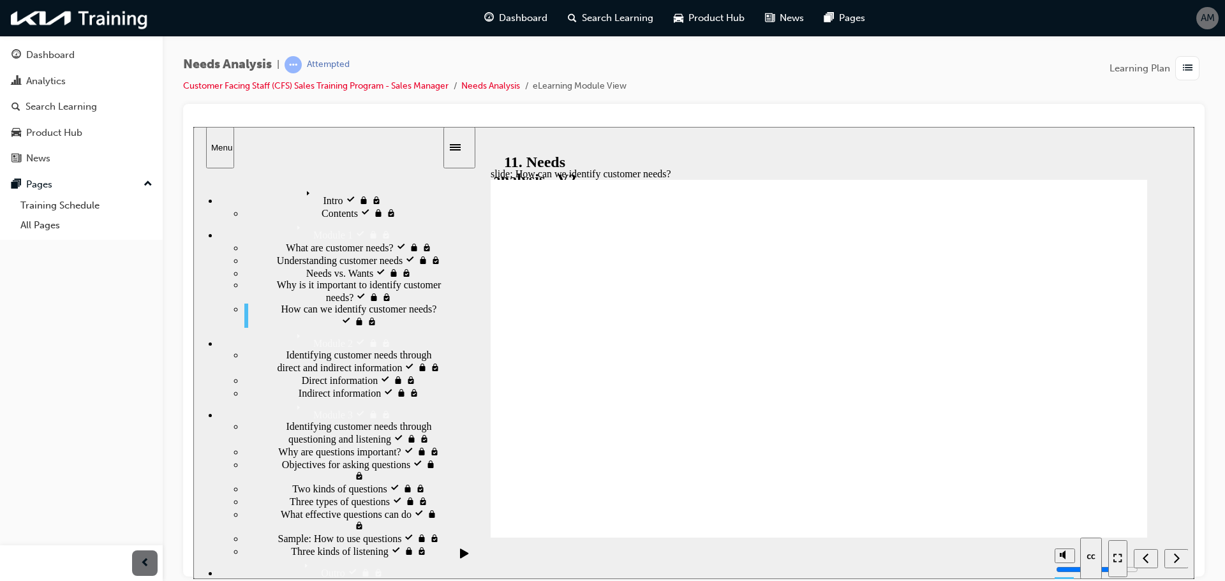
click at [1174, 556] on icon "Next (Ctrl+Alt+Period)" at bounding box center [1176, 557] width 6 height 11
drag, startPoint x: 979, startPoint y: 437, endPoint x: 939, endPoint y: 57, distance: 381.6
click at [939, 57] on div "Needs Analysis | Attempted Customer Facing Staff (CFS) Sales Training Program -…" at bounding box center [693, 80] width 1021 height 48
click at [1172, 556] on div "Next (Ctrl+Alt+Period)" at bounding box center [1176, 558] width 14 height 13
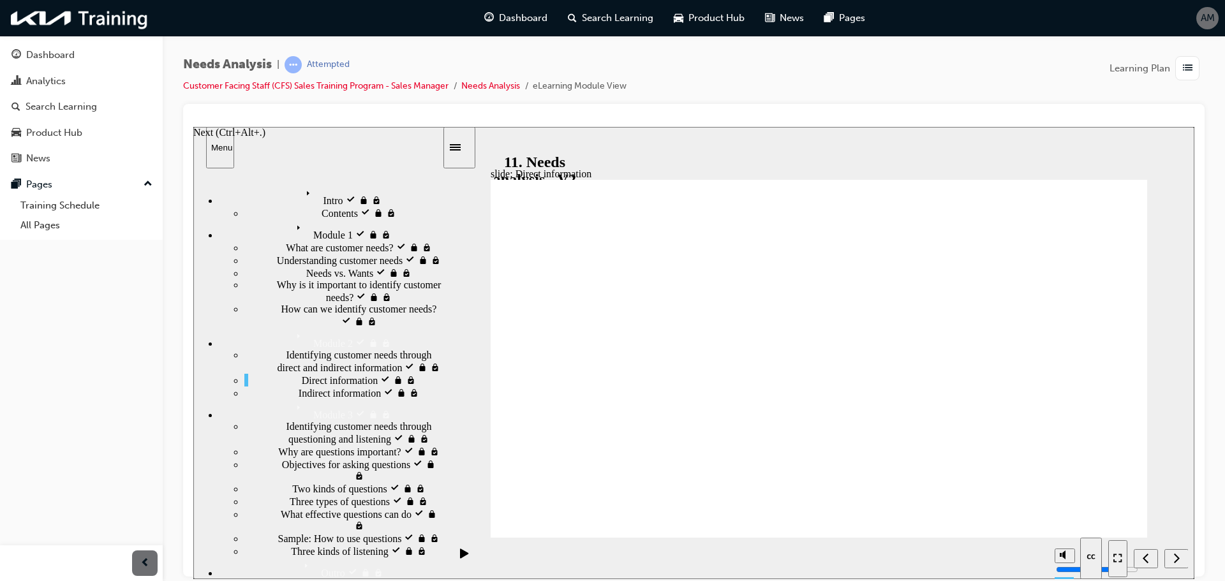
click at [1174, 556] on icon "Next (Ctrl+Alt+Period)" at bounding box center [1176, 557] width 6 height 11
